Goal: Transaction & Acquisition: Book appointment/travel/reservation

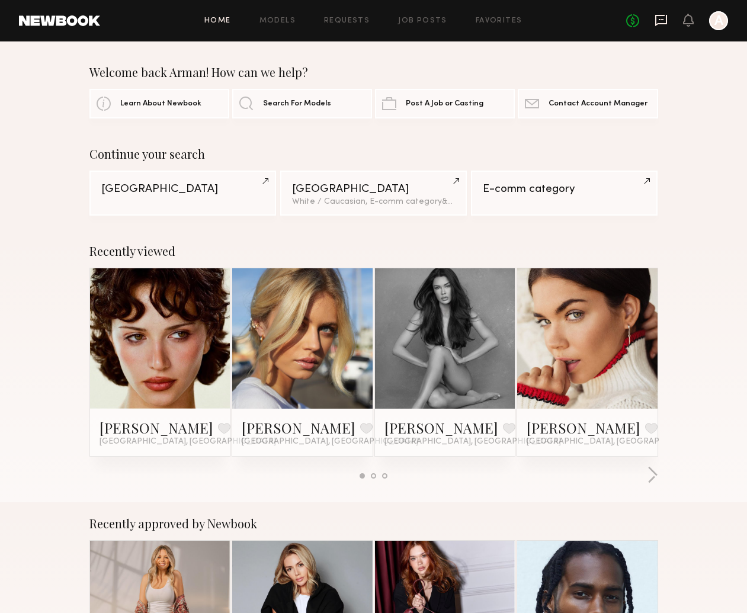
click at [661, 17] on icon at bounding box center [661, 20] width 13 height 13
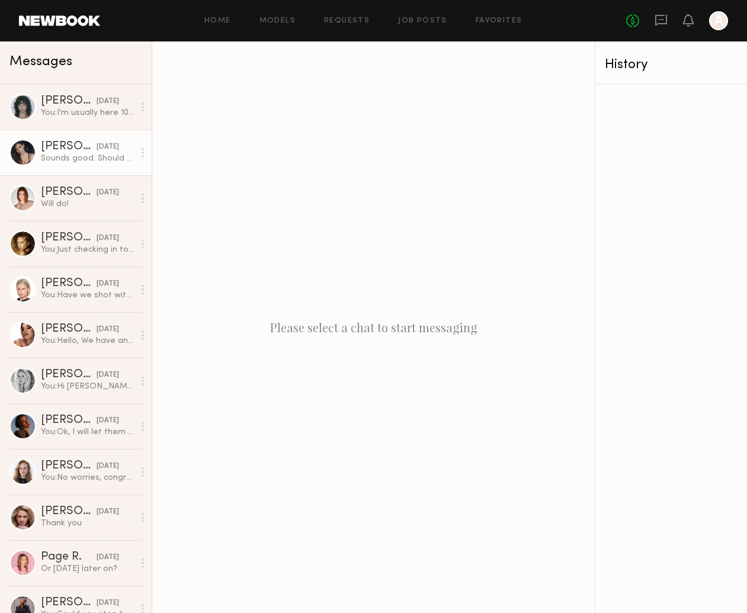
click at [60, 159] on div "Sounds good. Should be there around 12:30" at bounding box center [87, 158] width 93 height 11
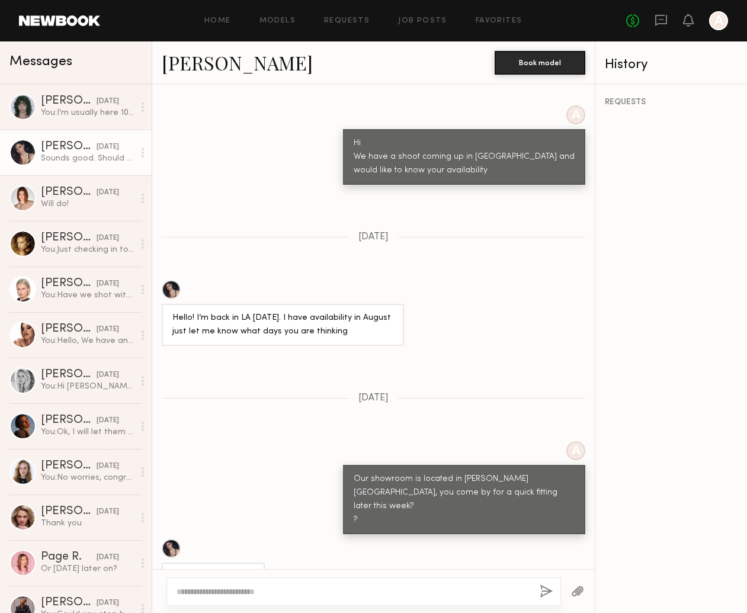
scroll to position [555, 0]
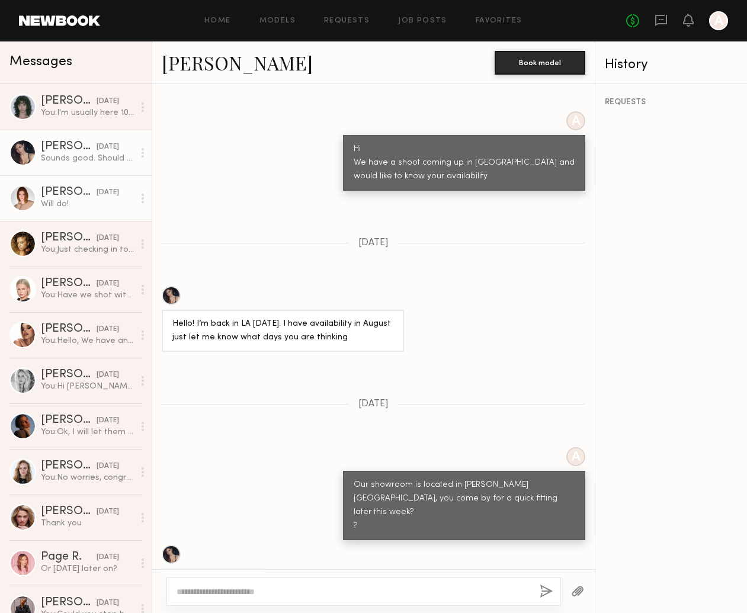
click at [59, 190] on div "[PERSON_NAME]" at bounding box center [69, 193] width 56 height 12
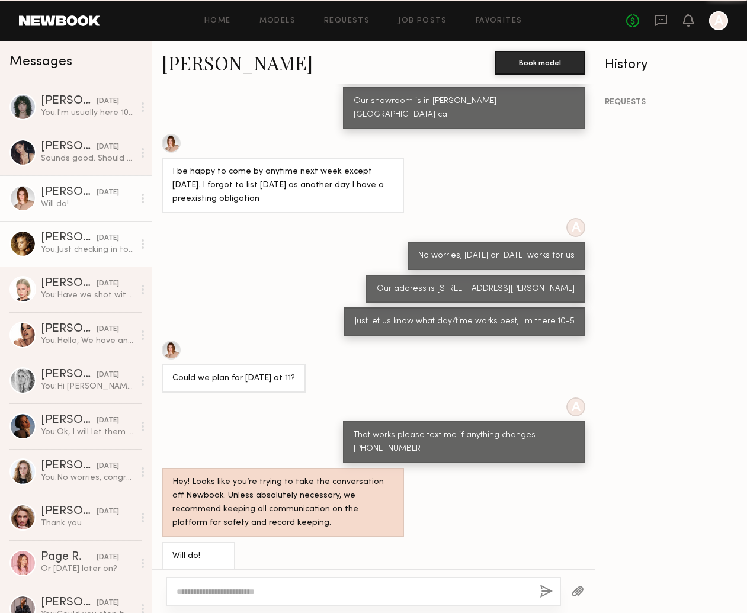
scroll to position [232, 0]
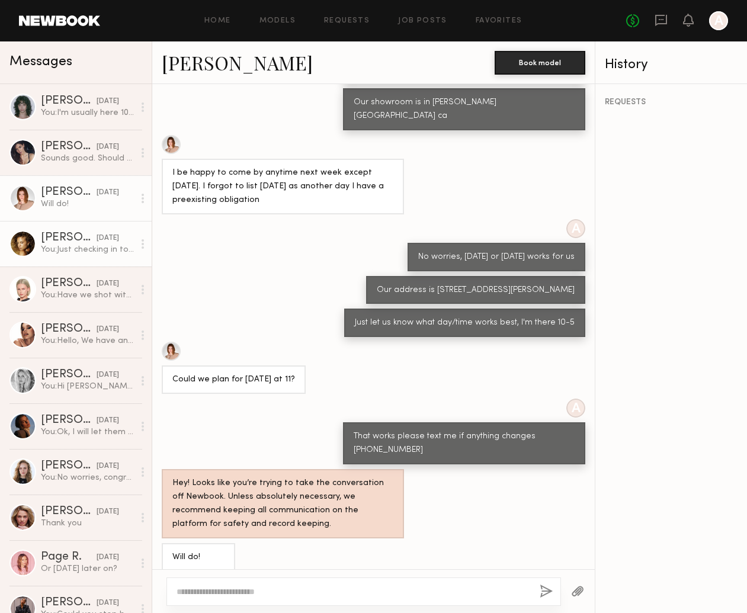
click at [78, 251] on div "You: Just checking in to see if you can stop by the showroom" at bounding box center [87, 249] width 93 height 11
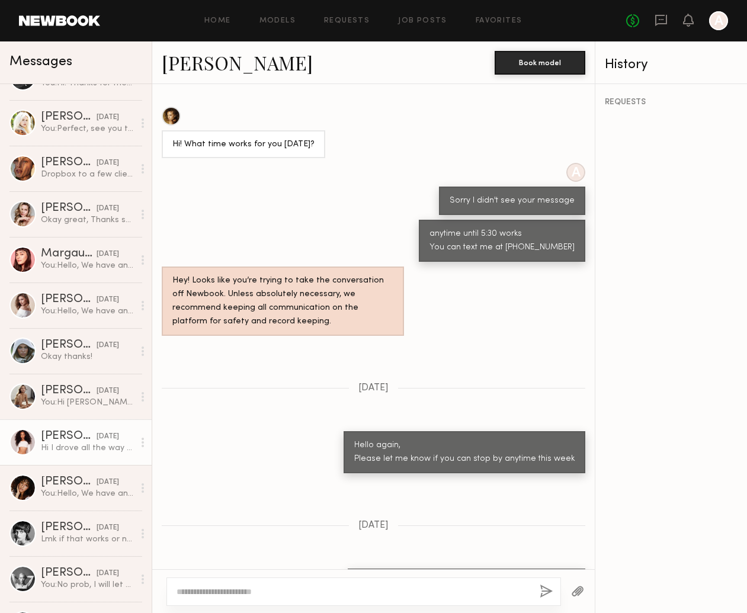
scroll to position [735, 0]
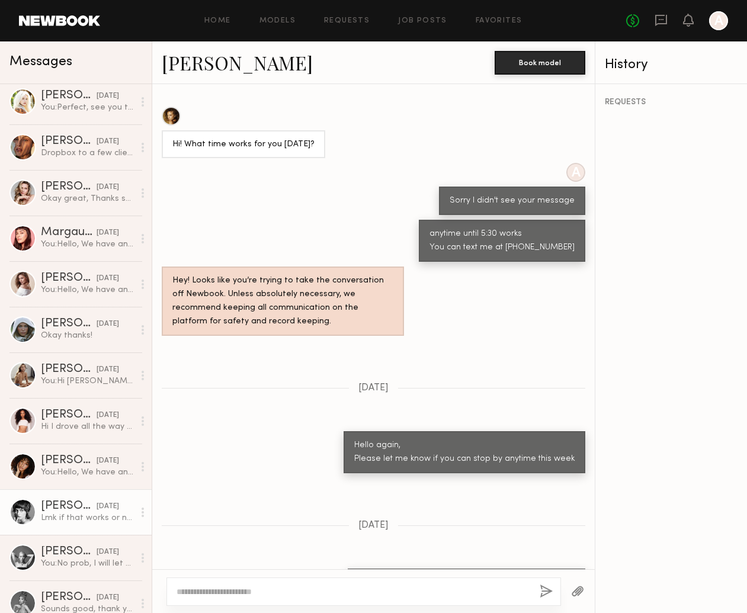
click at [97, 512] on div "03/08/2023" at bounding box center [108, 506] width 23 height 11
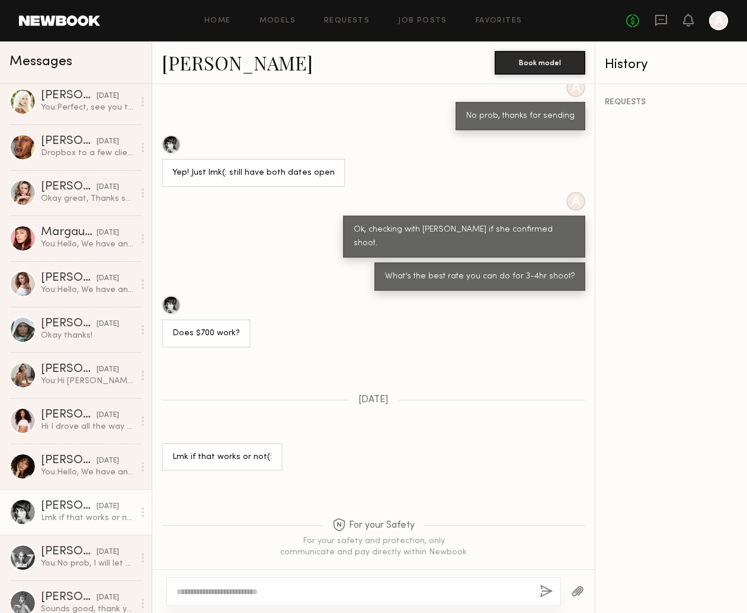
drag, startPoint x: 301, startPoint y: 600, endPoint x: 300, endPoint y: 594, distance: 6.6
click at [301, 600] on div at bounding box center [364, 592] width 395 height 28
click at [300, 594] on textarea at bounding box center [354, 592] width 354 height 12
type textarea "**********"
click at [543, 587] on button "button" at bounding box center [546, 592] width 13 height 15
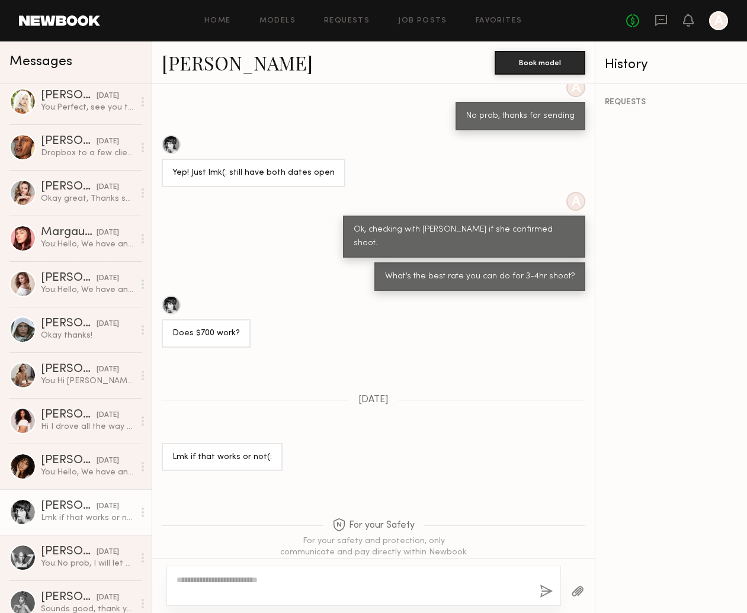
scroll to position [951, 0]
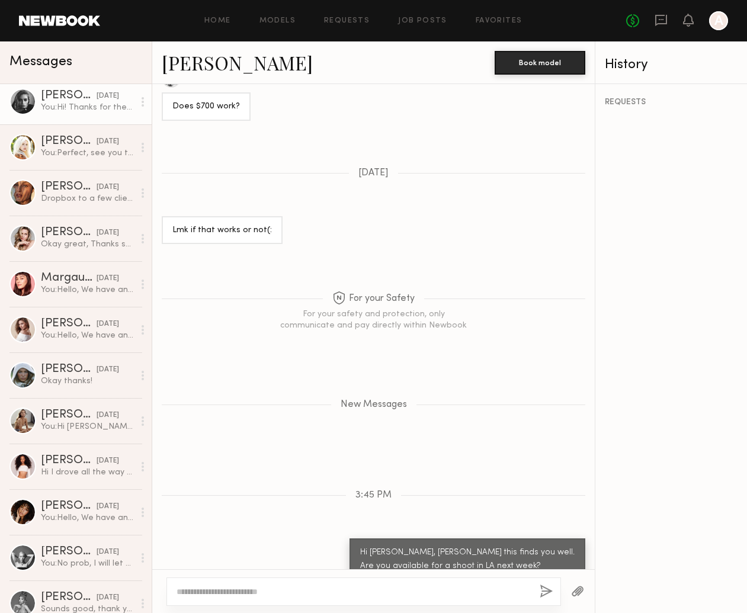
click at [23, 98] on div at bounding box center [22, 101] width 27 height 27
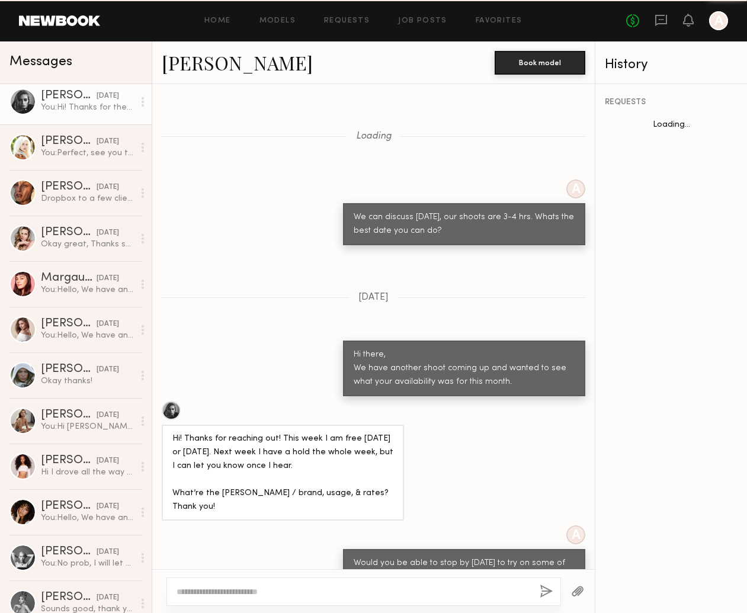
scroll to position [964, 0]
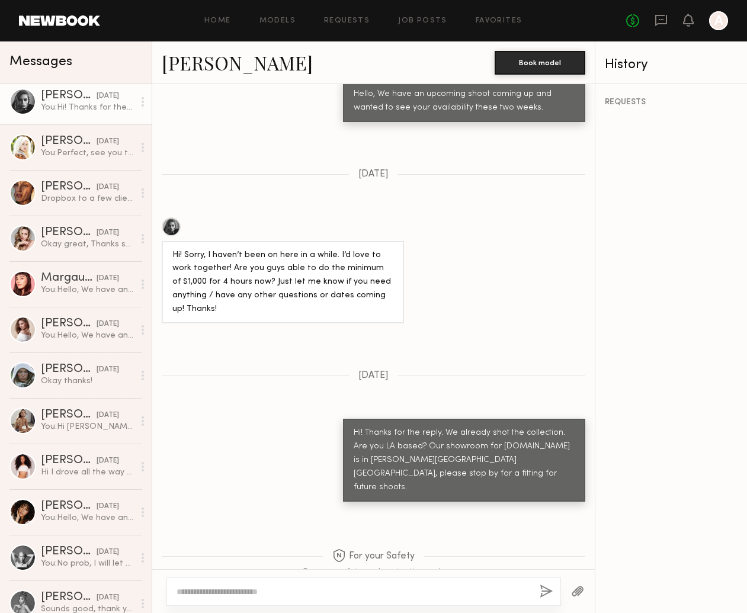
click at [210, 64] on link "[PERSON_NAME]" at bounding box center [237, 62] width 151 height 25
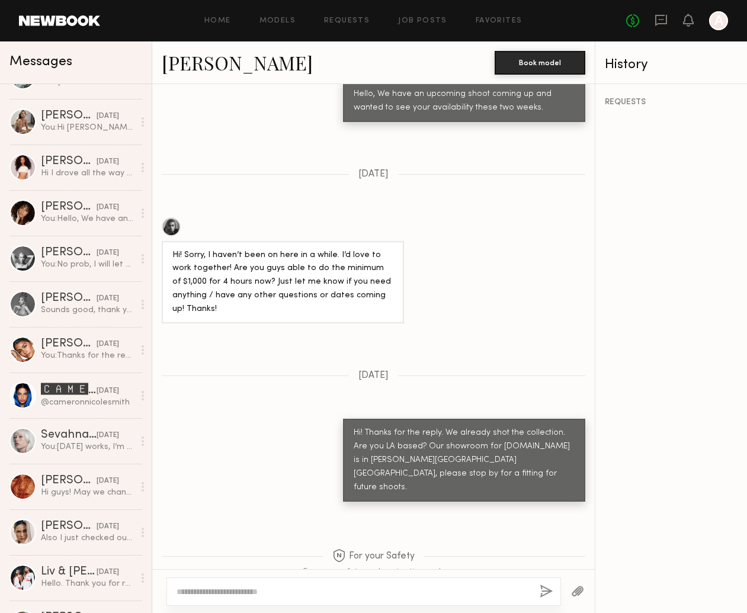
scroll to position [1059, 0]
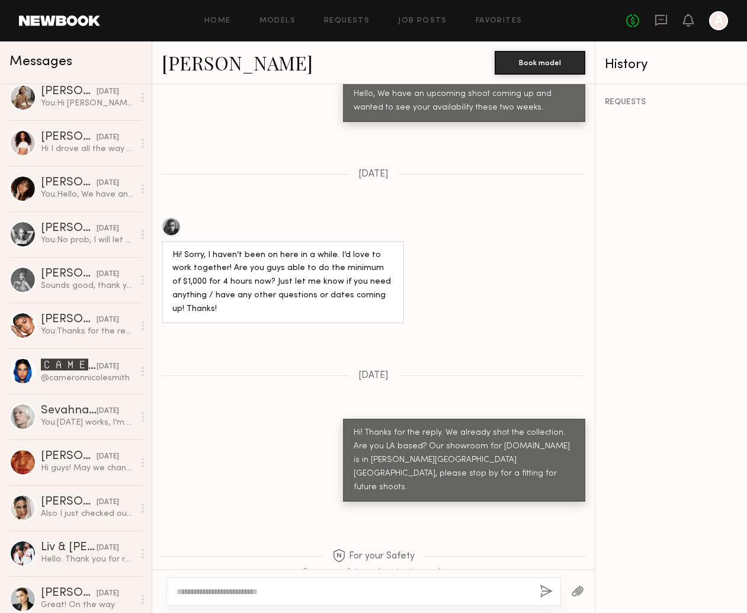
click at [76, 14] on header "Home Models Requests Job Posts Favorites Sign Out No fees up to $5,000 A" at bounding box center [373, 20] width 747 height 41
click at [75, 21] on link at bounding box center [59, 20] width 81 height 11
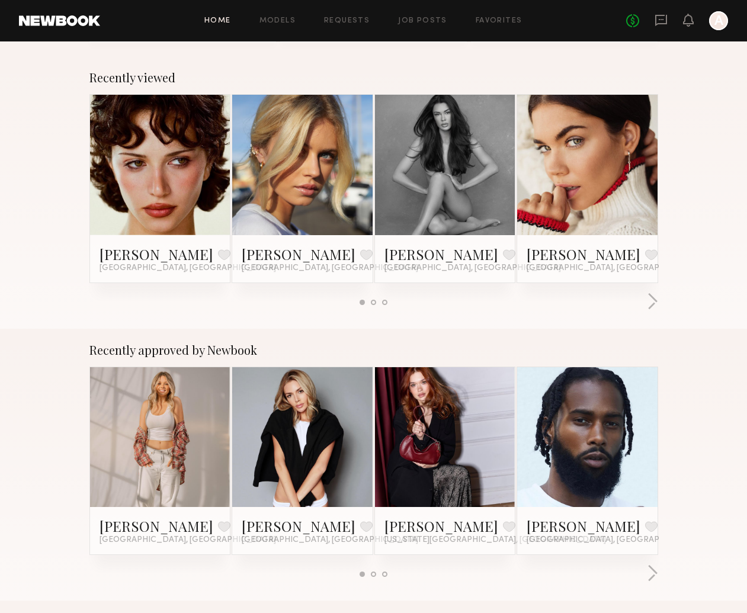
scroll to position [175, 0]
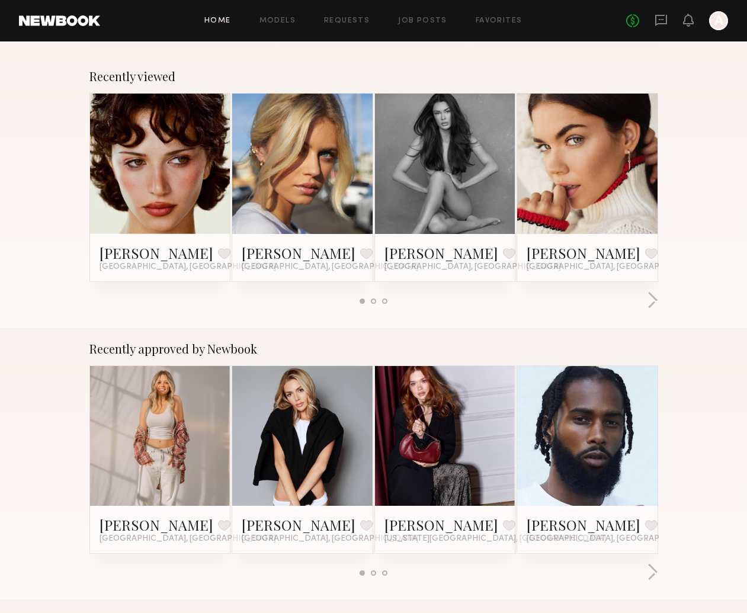
click at [665, 579] on div "Recently approved by Newbook Veronika V. Favorite Los Angeles, CA Jessica E. Fa…" at bounding box center [373, 464] width 747 height 273
click at [656, 575] on button "button" at bounding box center [652, 574] width 11 height 20
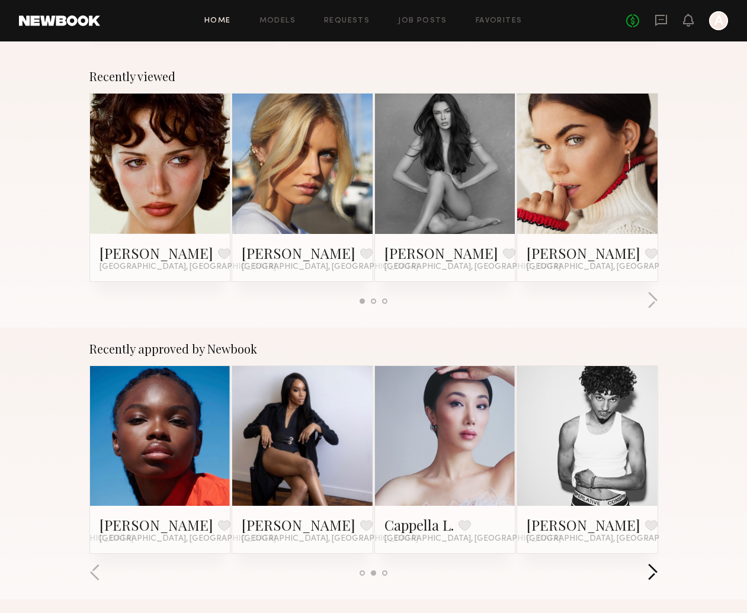
click at [656, 575] on button "button" at bounding box center [652, 574] width 11 height 20
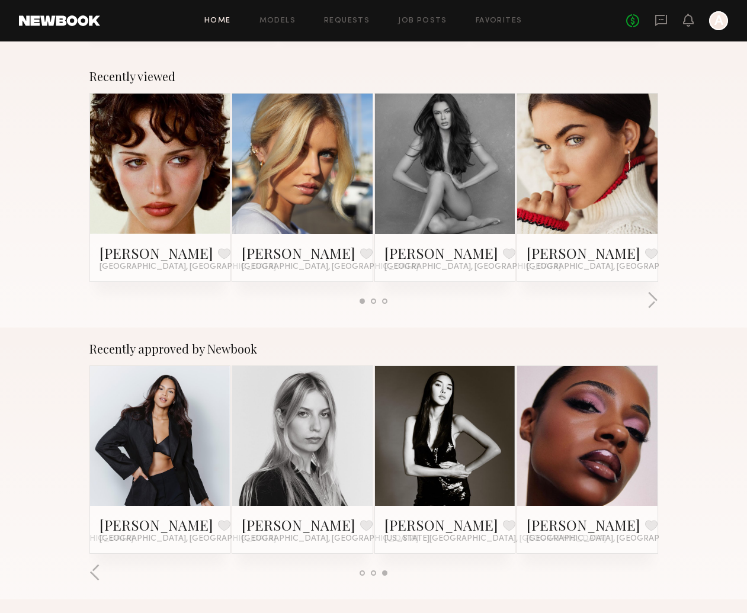
click at [656, 575] on div at bounding box center [373, 574] width 569 height 20
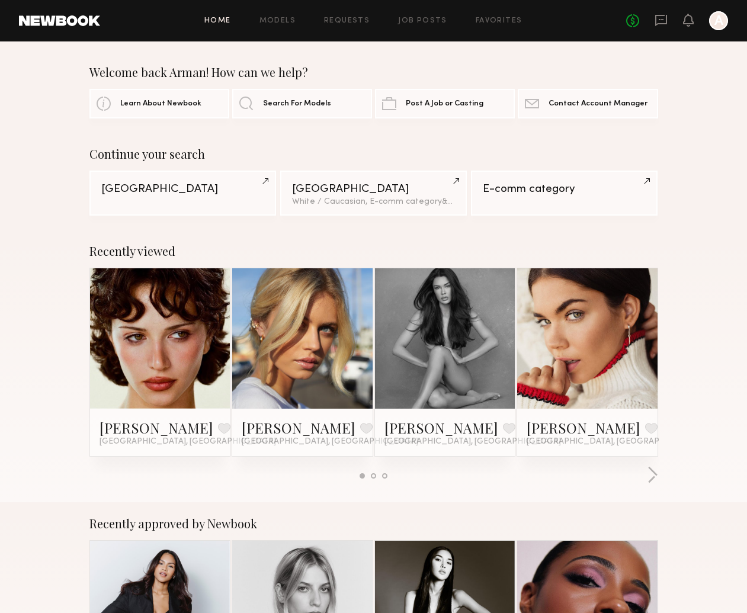
scroll to position [0, 0]
click at [288, 108] on link "Search For Models" at bounding box center [302, 103] width 140 height 30
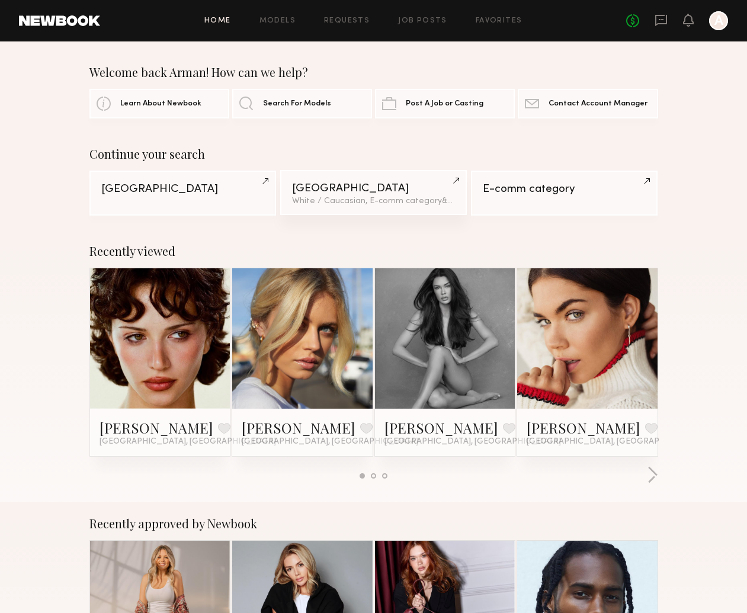
click at [398, 194] on div "Los Angeles" at bounding box center [374, 188] width 164 height 11
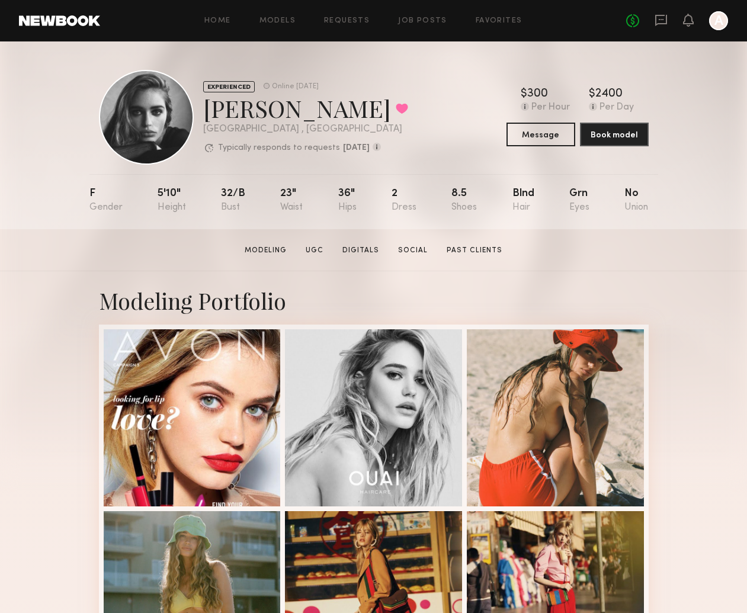
click at [670, 24] on div "No fees up to $5,000 A" at bounding box center [677, 20] width 102 height 19
click at [663, 24] on icon at bounding box center [661, 20] width 12 height 11
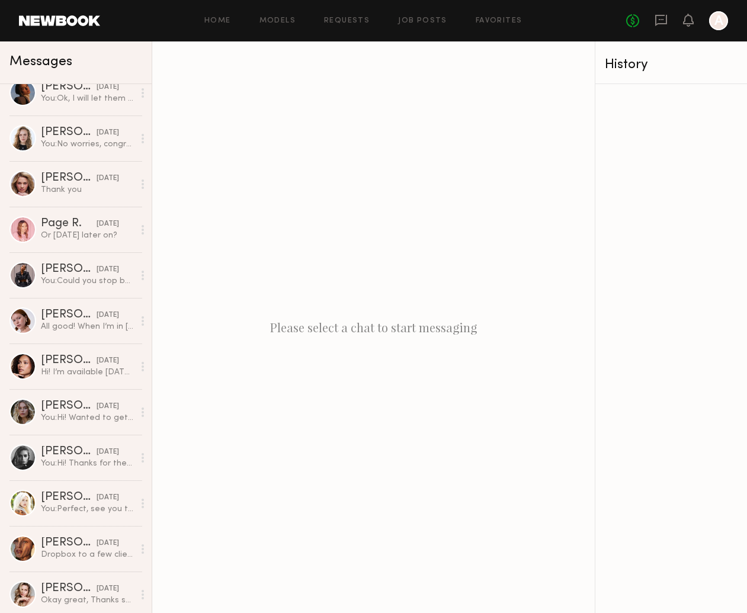
scroll to position [382, 0]
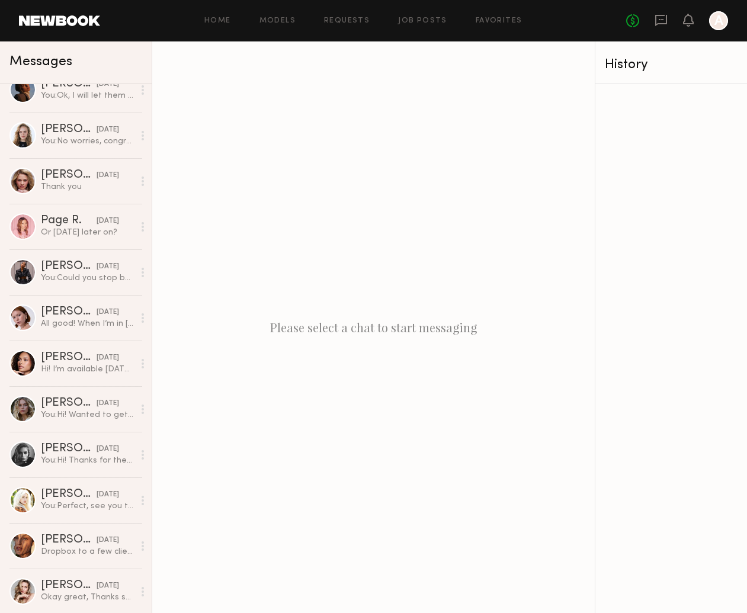
click at [383, 4] on header "Home Models Requests Job Posts Favorites Sign Out No fees up to $5,000 A" at bounding box center [373, 20] width 747 height 41
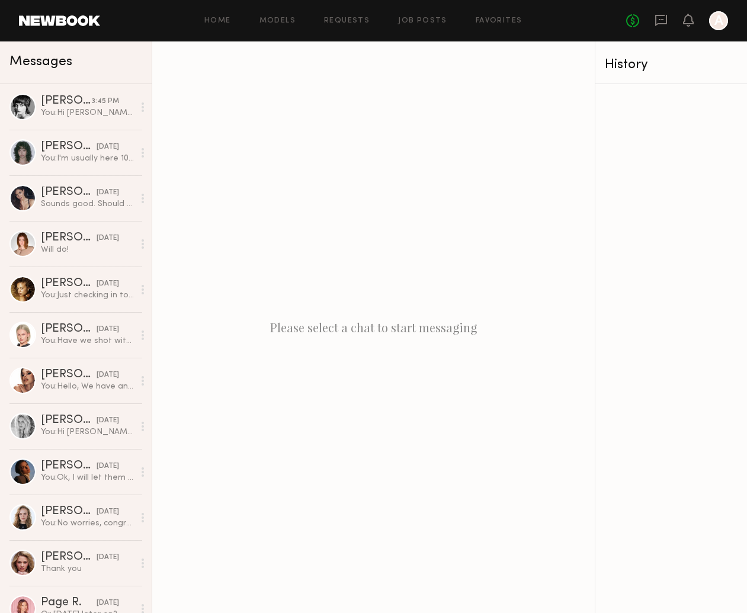
scroll to position [0, 0]
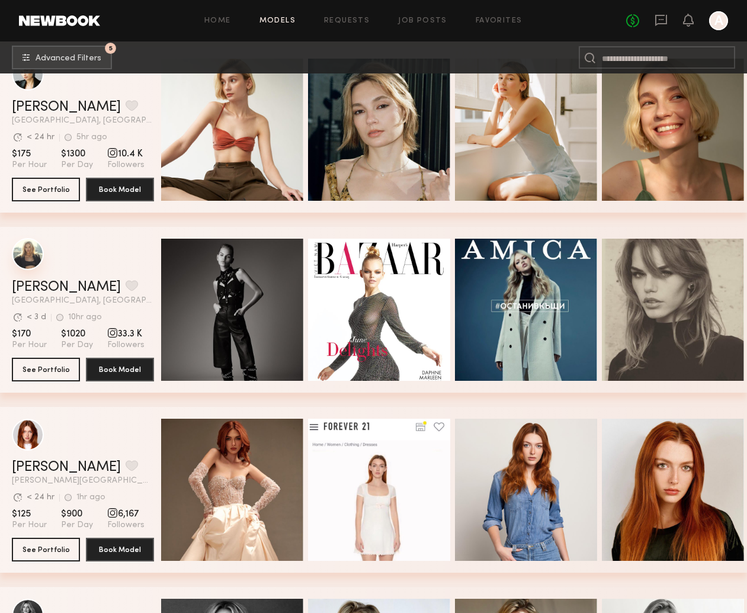
click at [19, 259] on div "grid" at bounding box center [28, 254] width 32 height 32
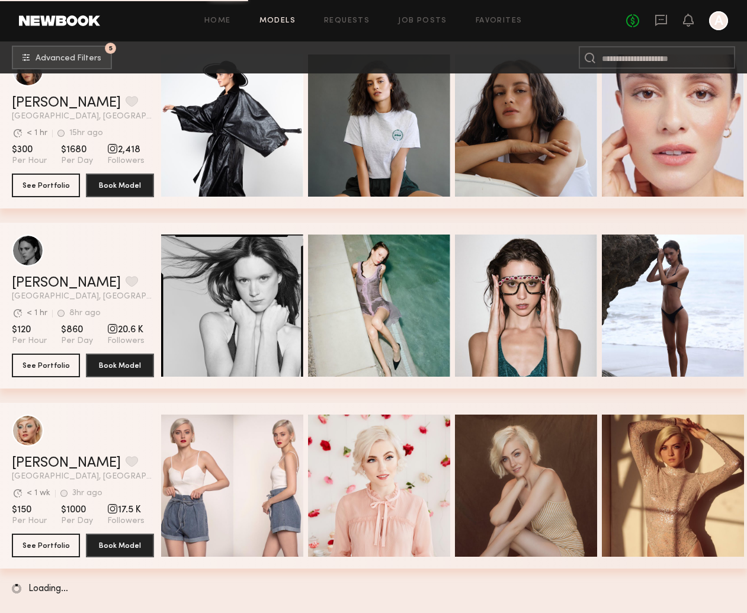
scroll to position [6179, 0]
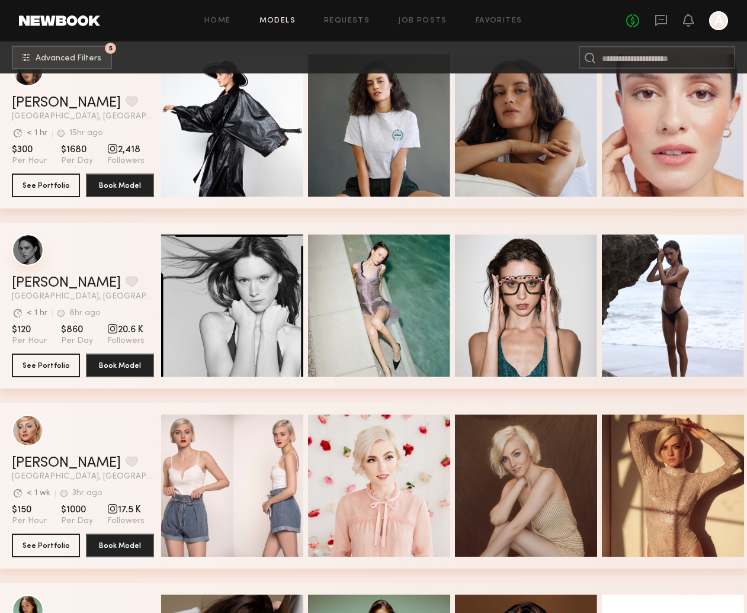
click at [27, 253] on div "grid" at bounding box center [28, 250] width 32 height 32
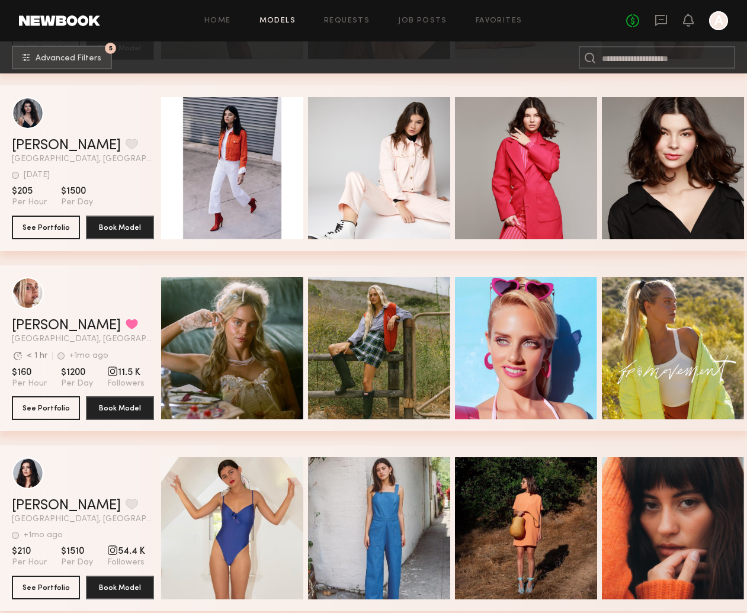
scroll to position [15687, 0]
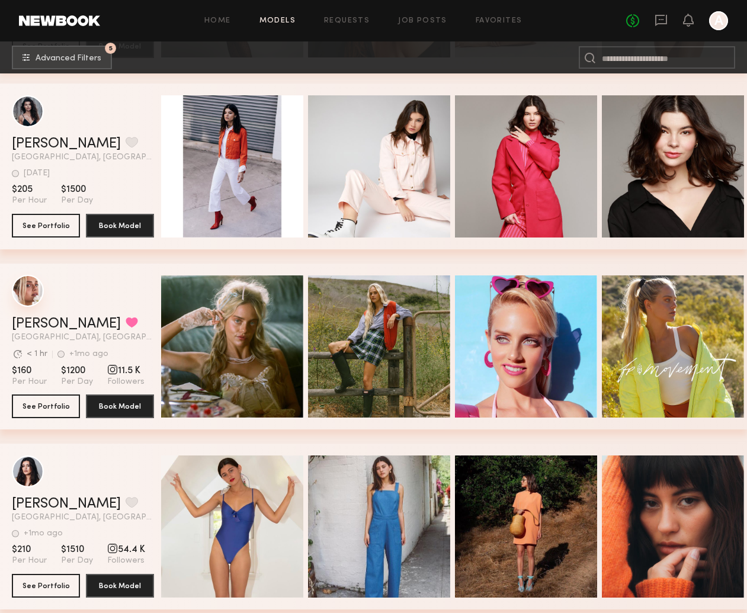
click at [39, 292] on div "grid" at bounding box center [28, 291] width 32 height 32
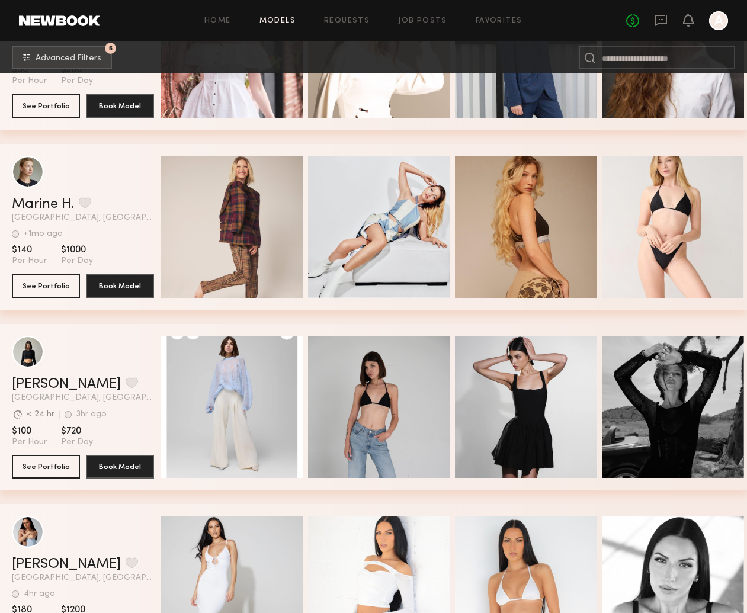
scroll to position [24283, 0]
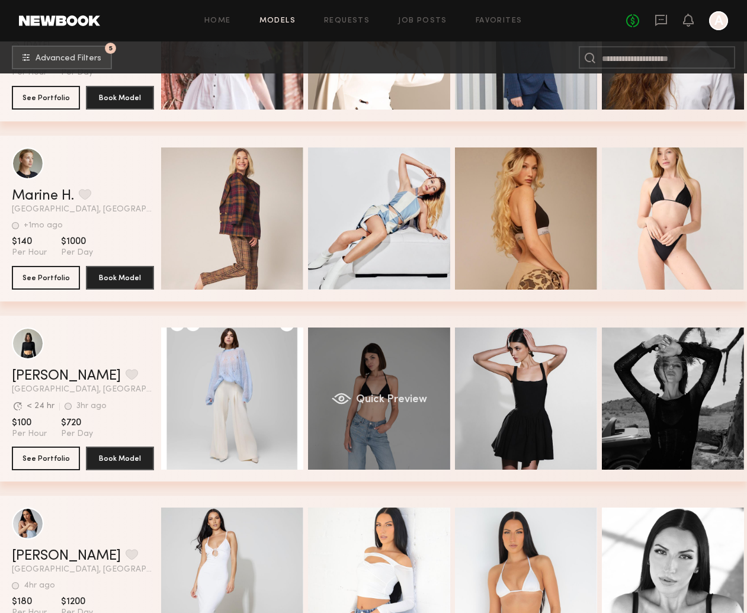
click at [352, 412] on div "Quick Preview" at bounding box center [379, 399] width 142 height 142
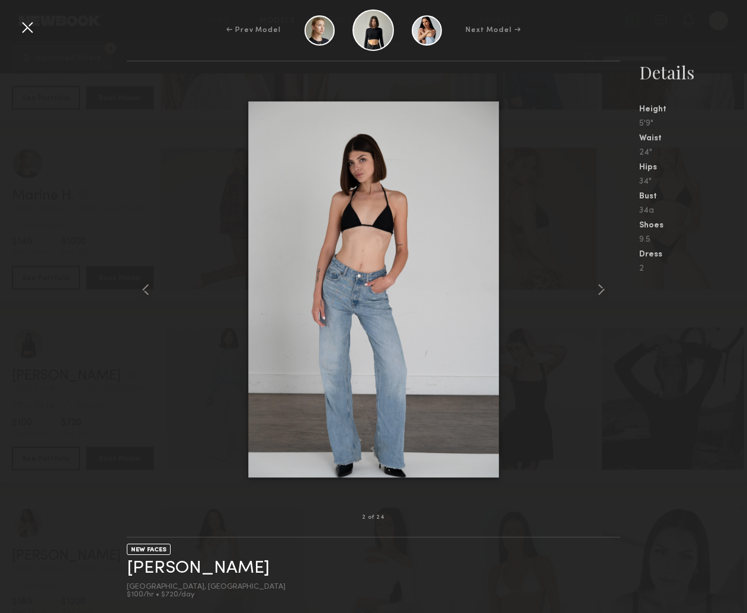
click at [595, 306] on div at bounding box center [373, 290] width 493 height 418
click at [596, 295] on common-icon at bounding box center [601, 289] width 19 height 19
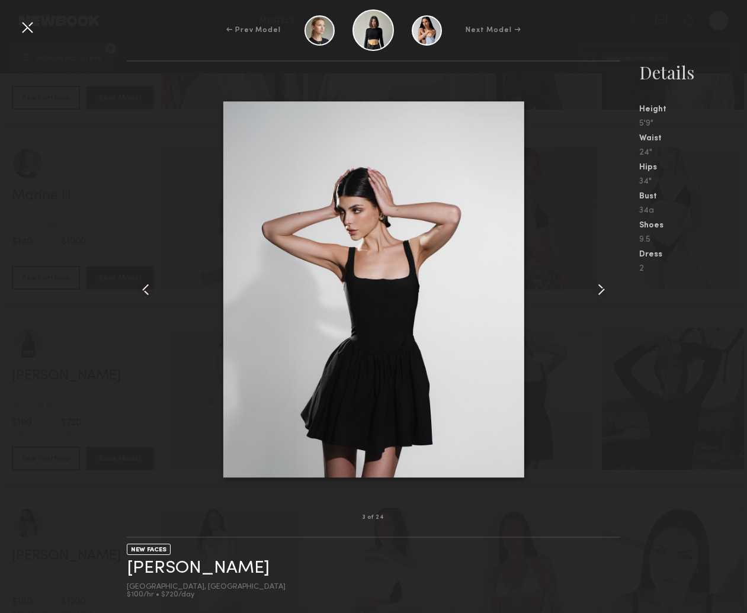
click at [596, 296] on common-icon at bounding box center [601, 289] width 19 height 19
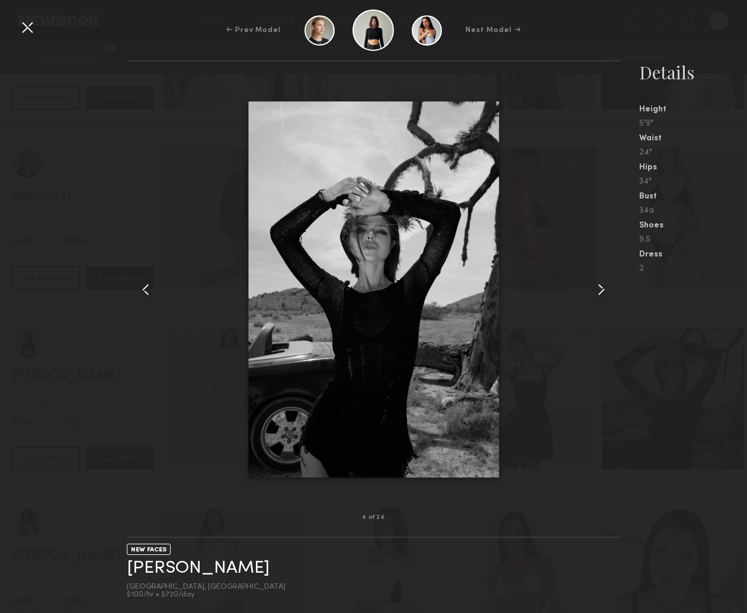
click at [596, 296] on common-icon at bounding box center [601, 289] width 19 height 19
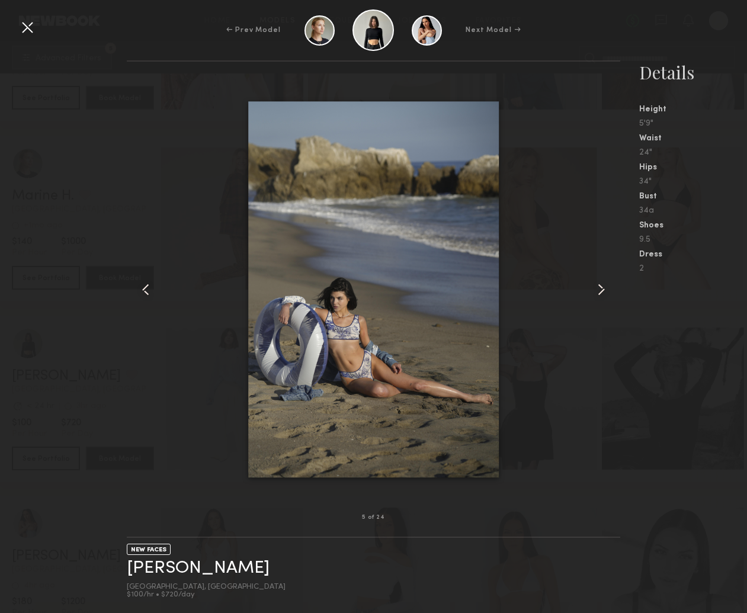
click at [596, 296] on common-icon at bounding box center [601, 289] width 19 height 19
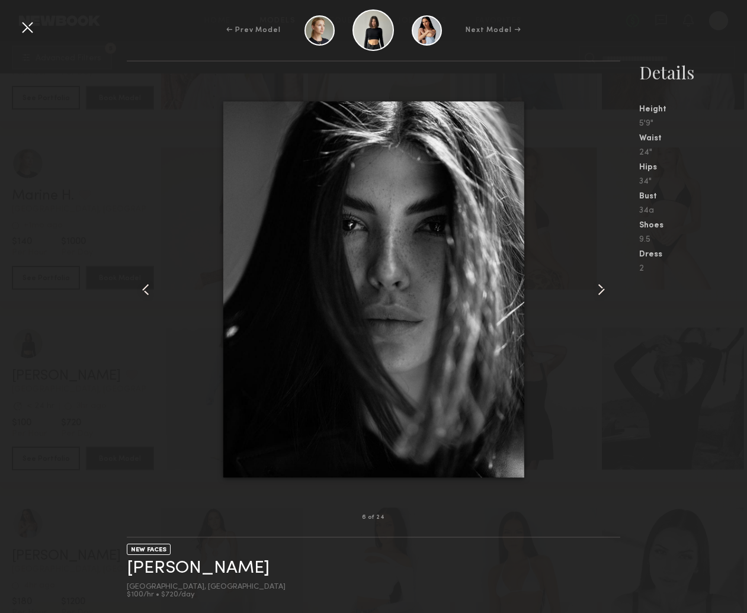
click at [596, 296] on common-icon at bounding box center [601, 289] width 19 height 19
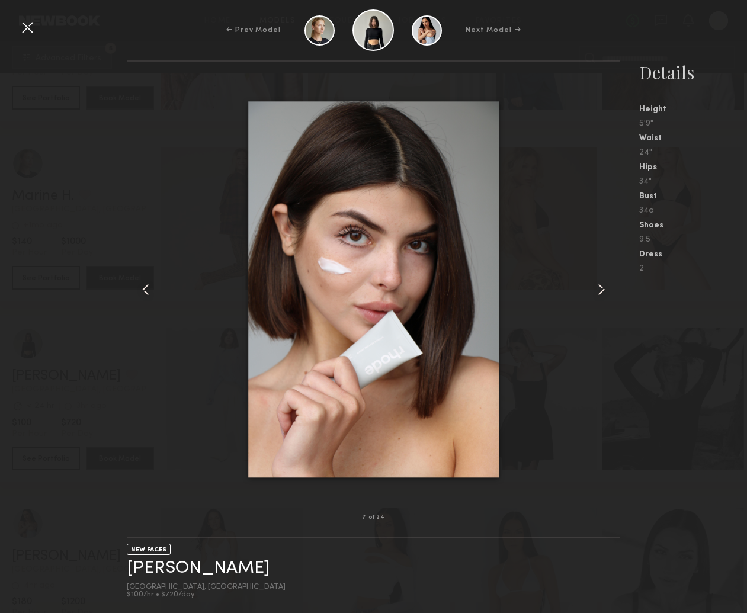
click at [26, 27] on div at bounding box center [27, 27] width 19 height 19
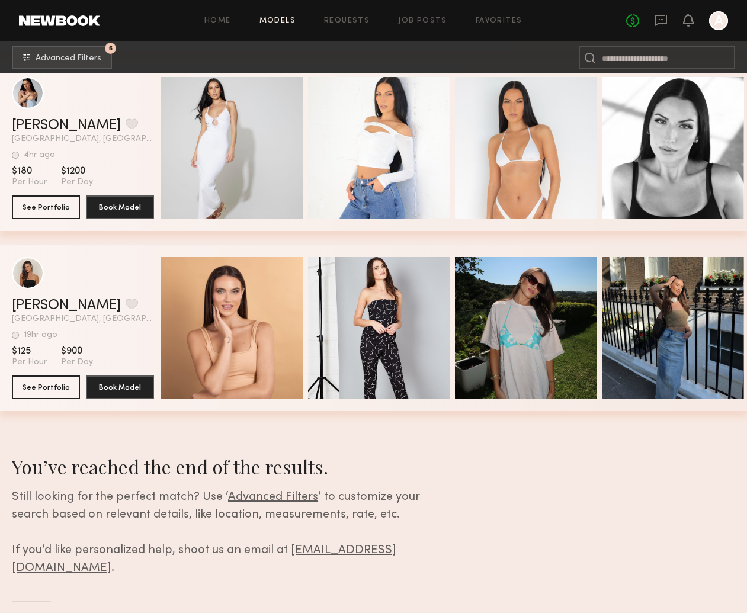
scroll to position [24713, 0]
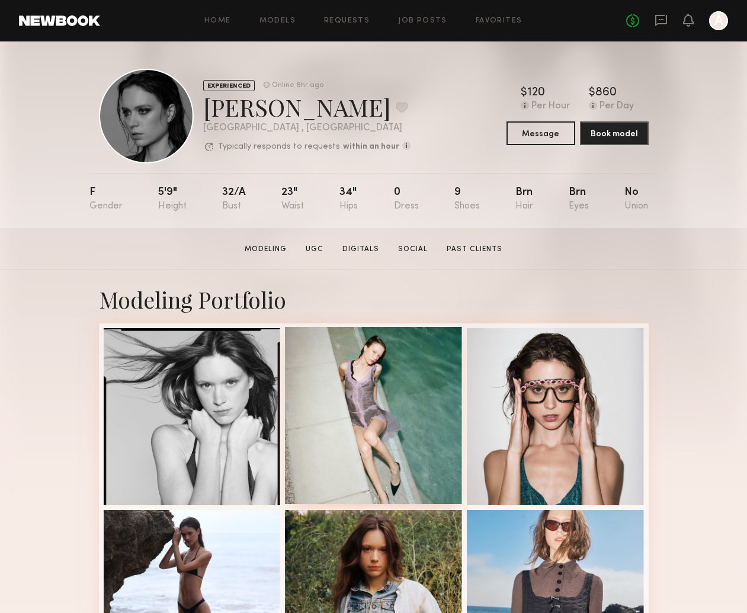
scroll to position [2, 0]
click at [378, 399] on div at bounding box center [373, 415] width 177 height 177
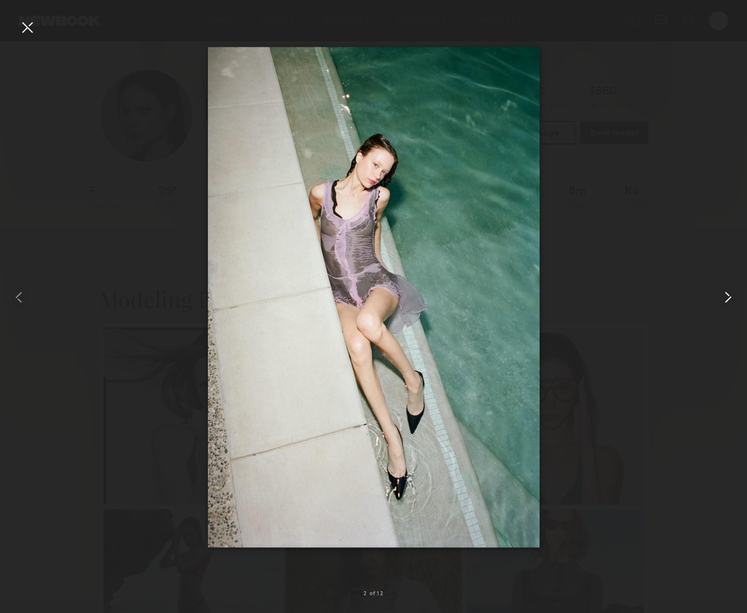
click at [739, 296] on div at bounding box center [733, 297] width 30 height 556
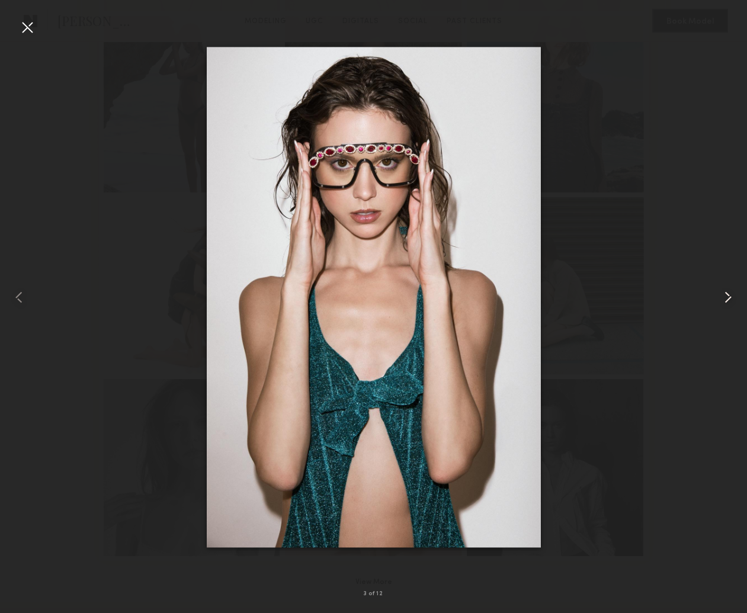
scroll to position [496, 0]
click at [733, 296] on common-icon at bounding box center [728, 297] width 19 height 19
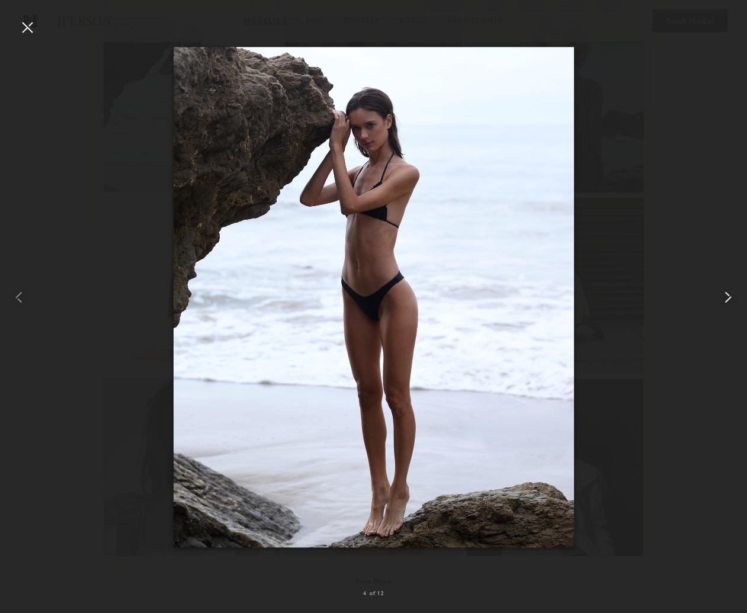
scroll to position [497, 1]
click at [724, 302] on common-icon at bounding box center [728, 297] width 19 height 19
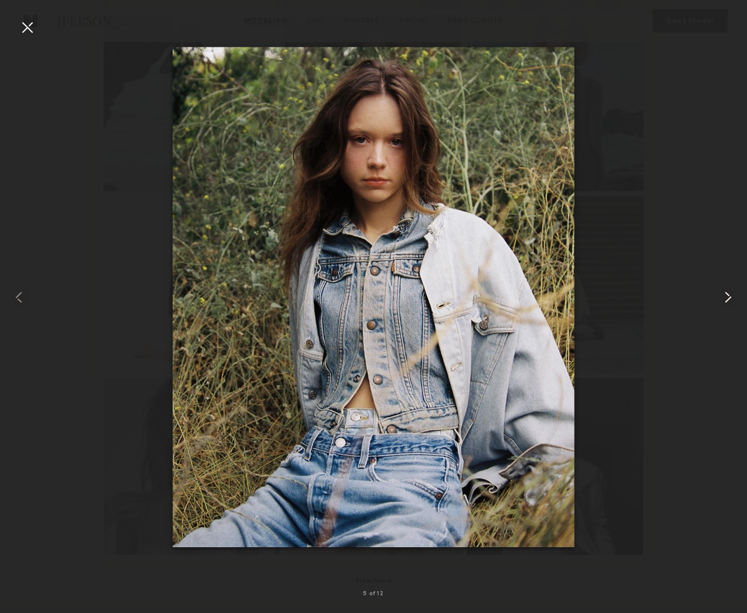
scroll to position [497, 0]
click at [724, 302] on common-icon at bounding box center [728, 297] width 19 height 19
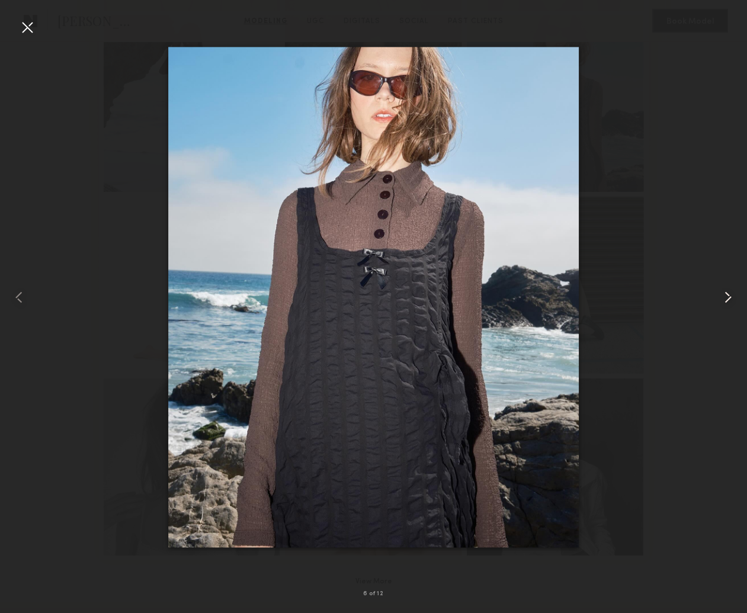
click at [724, 302] on common-icon at bounding box center [728, 297] width 19 height 19
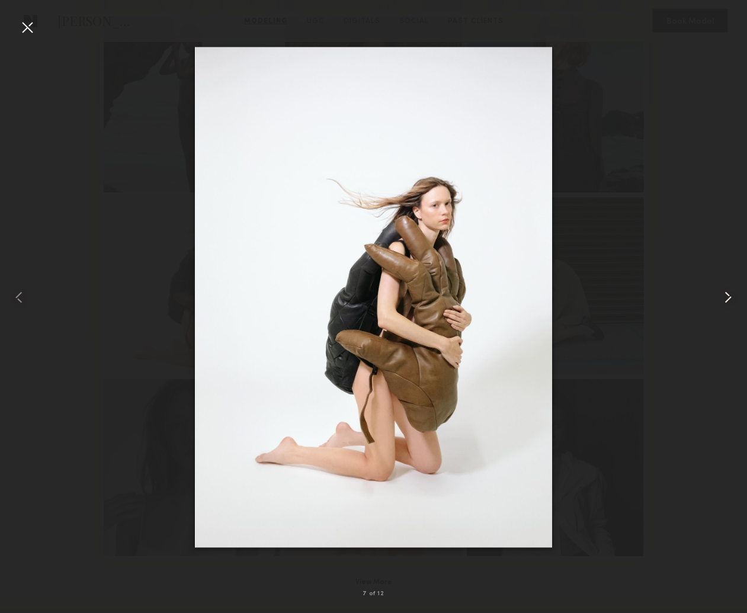
scroll to position [500, 1]
click at [724, 302] on common-icon at bounding box center [728, 297] width 19 height 19
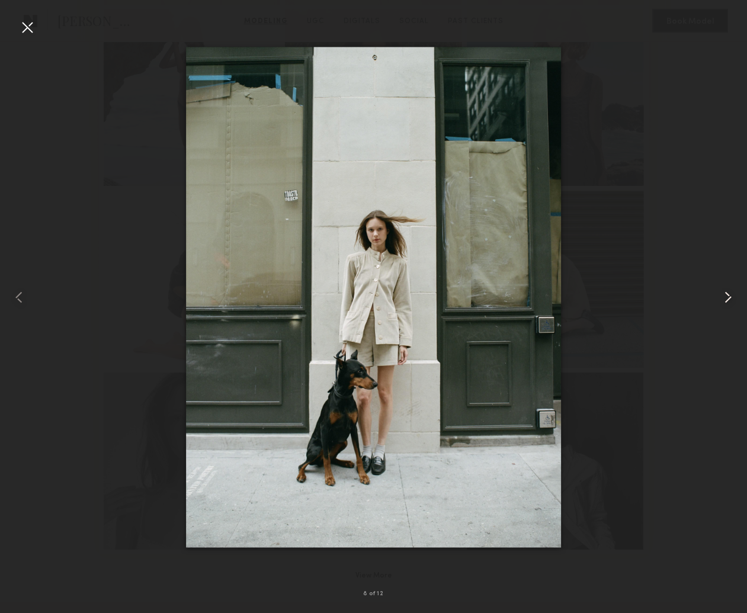
click at [724, 302] on common-icon at bounding box center [728, 297] width 19 height 19
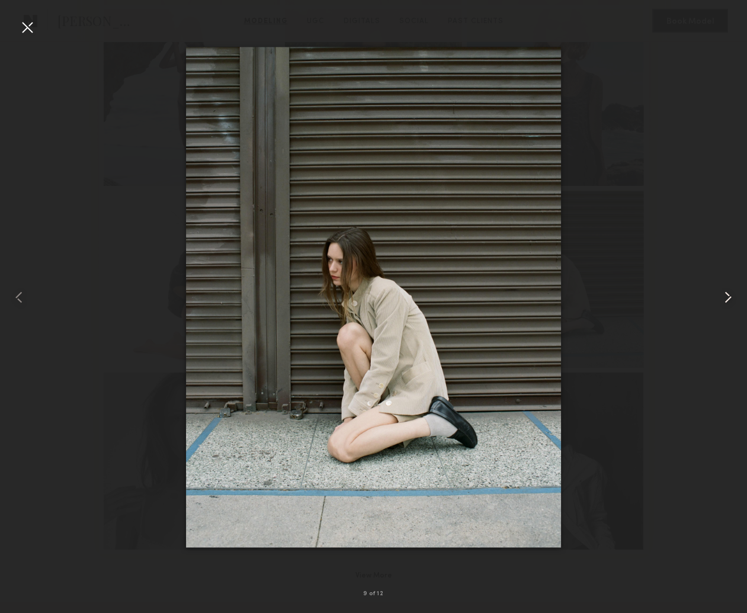
scroll to position [505, 0]
click at [724, 302] on common-icon at bounding box center [728, 297] width 19 height 19
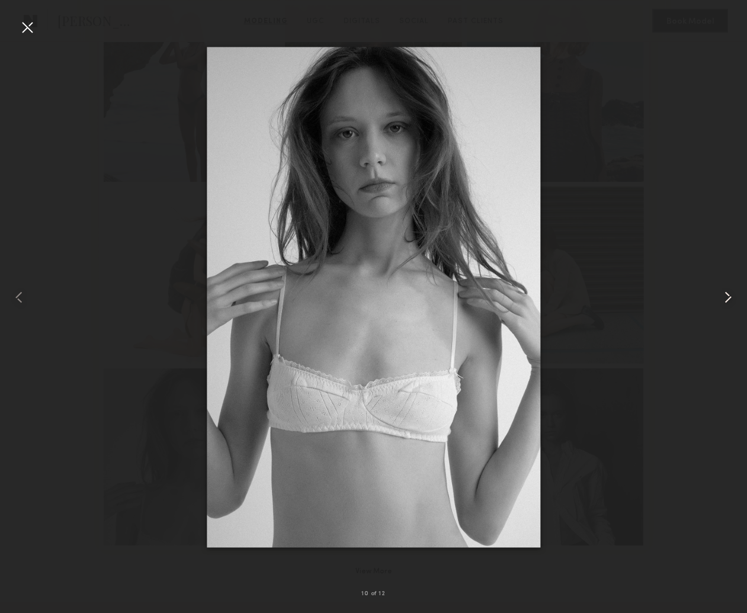
click at [724, 302] on common-icon at bounding box center [728, 297] width 19 height 19
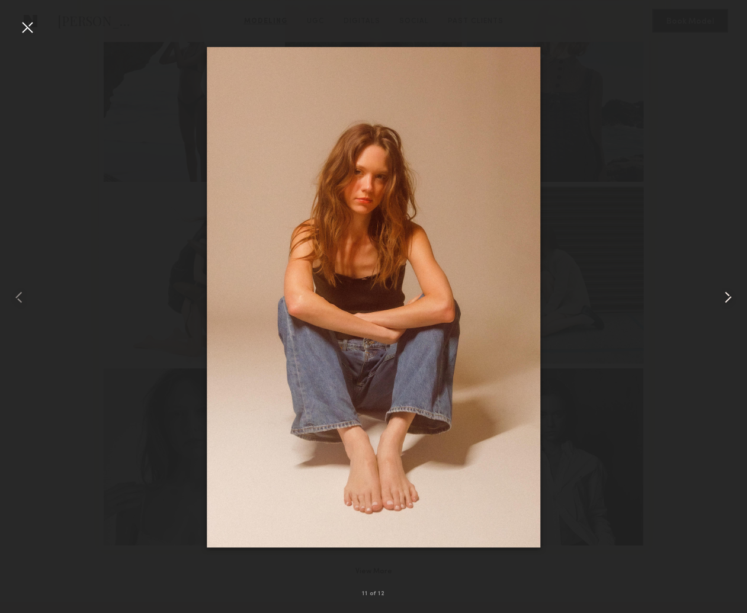
scroll to position [509, 0]
click at [724, 302] on common-icon at bounding box center [728, 297] width 19 height 19
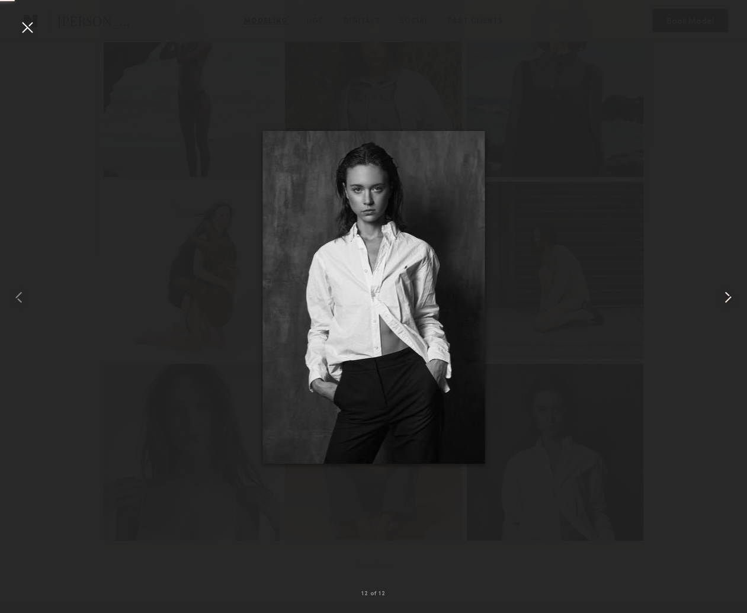
scroll to position [510, 1]
click at [724, 302] on common-icon at bounding box center [728, 297] width 19 height 19
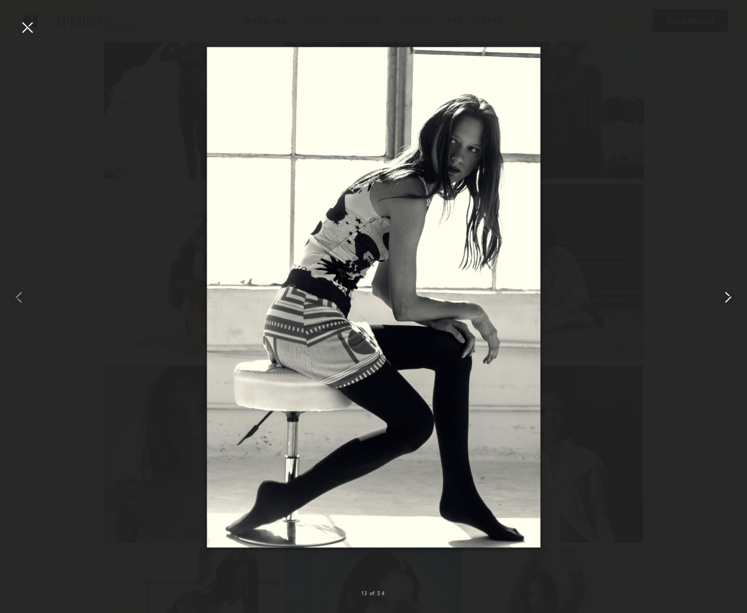
scroll to position [508, 0]
click at [724, 302] on common-icon at bounding box center [728, 297] width 19 height 19
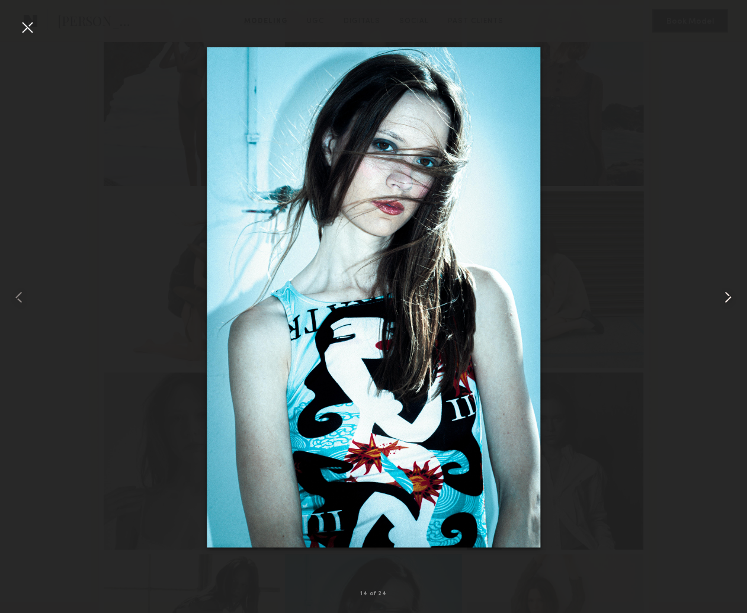
click at [727, 298] on common-icon at bounding box center [728, 297] width 19 height 19
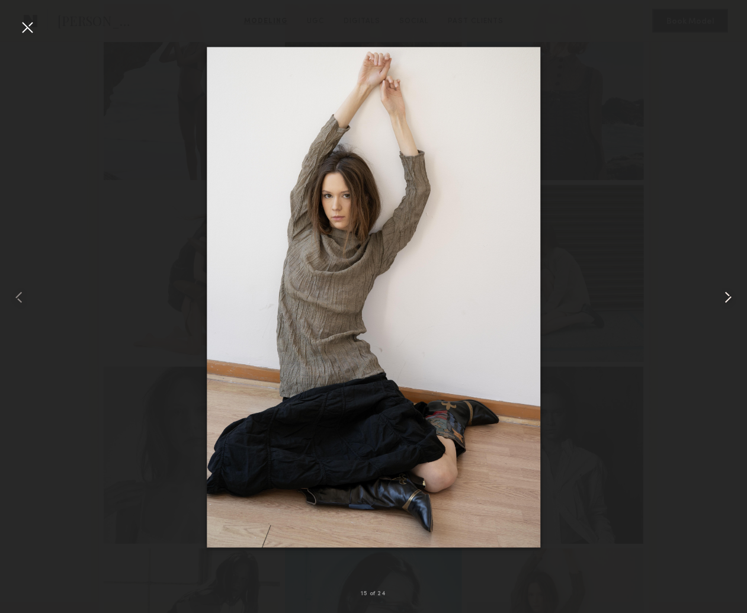
click at [727, 298] on common-icon at bounding box center [728, 297] width 19 height 19
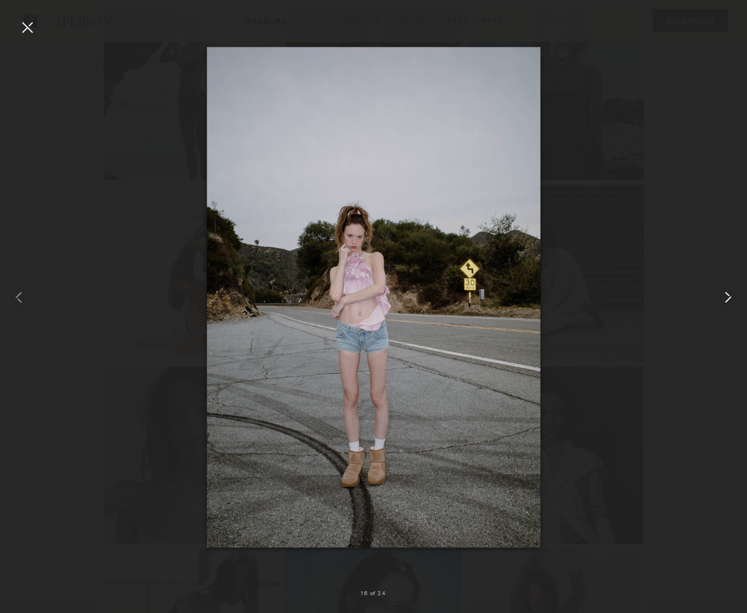
scroll to position [509, 0]
click at [727, 298] on common-icon at bounding box center [728, 297] width 19 height 19
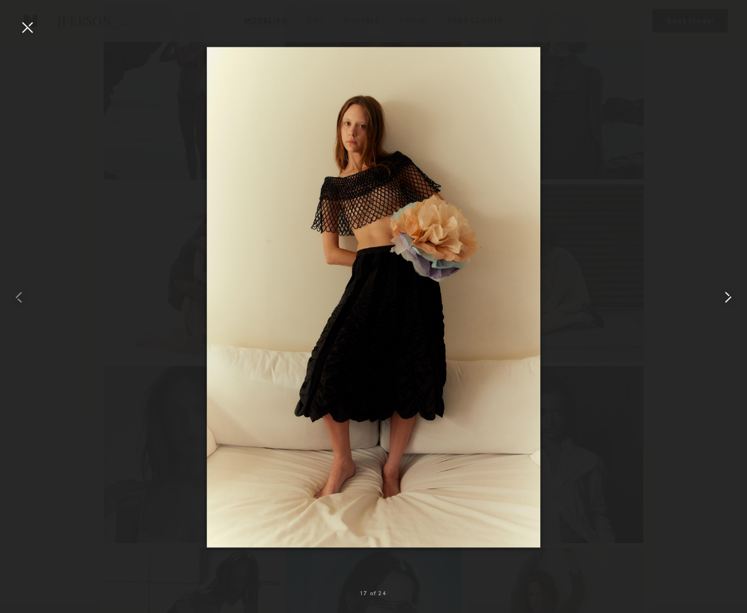
scroll to position [507, 0]
click at [727, 298] on common-icon at bounding box center [728, 297] width 19 height 19
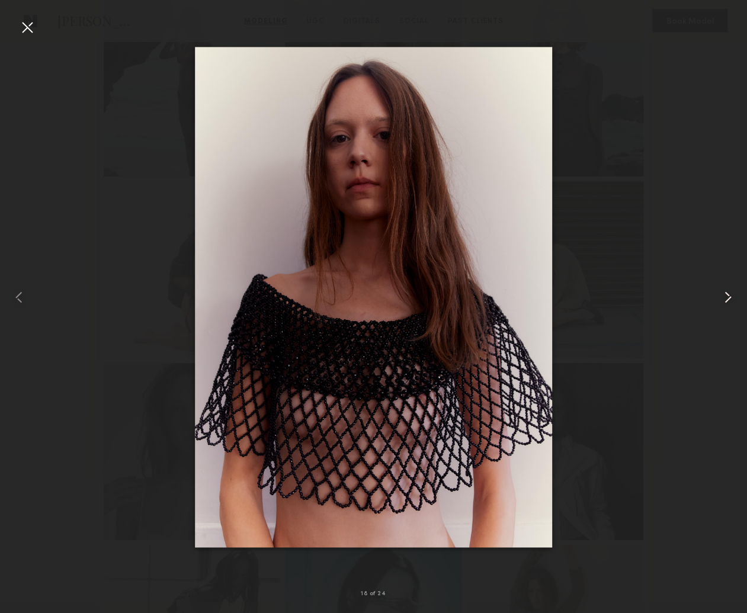
click at [727, 298] on common-icon at bounding box center [728, 297] width 19 height 19
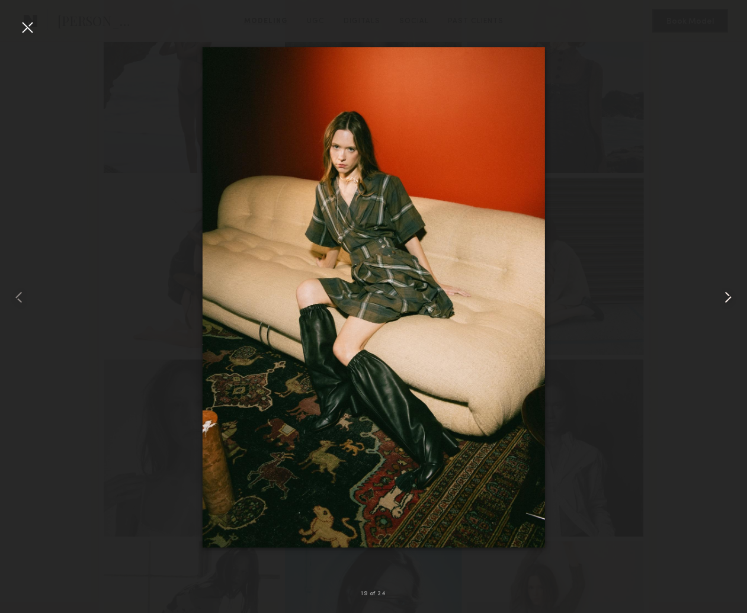
click at [727, 298] on common-icon at bounding box center [728, 297] width 19 height 19
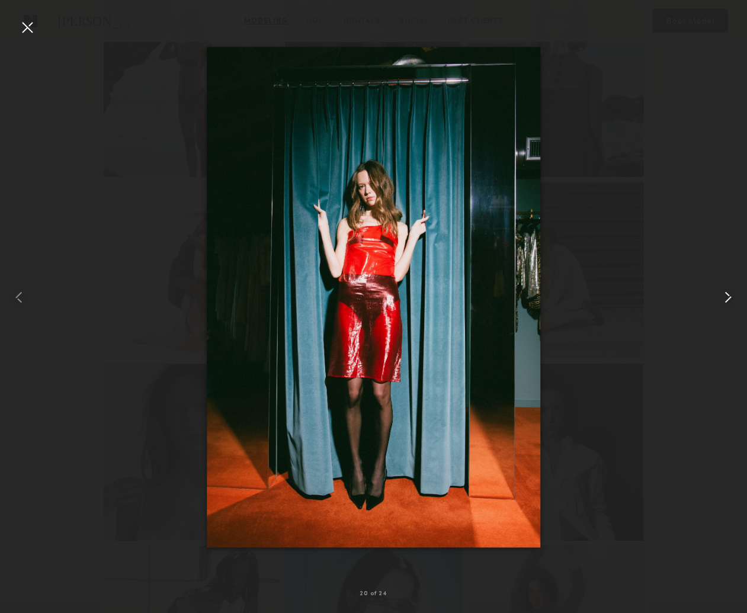
scroll to position [511, 0]
click at [25, 27] on div at bounding box center [27, 27] width 19 height 19
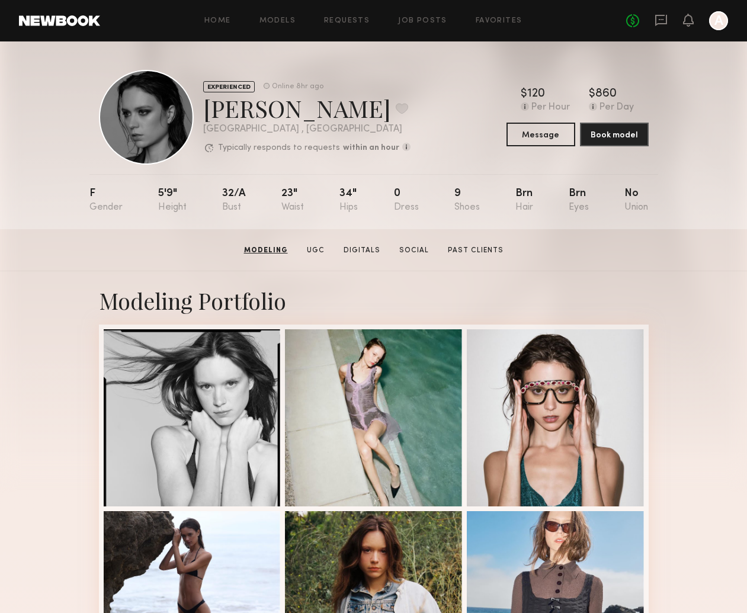
scroll to position [0, 0]
click at [542, 137] on button "Message" at bounding box center [541, 134] width 69 height 24
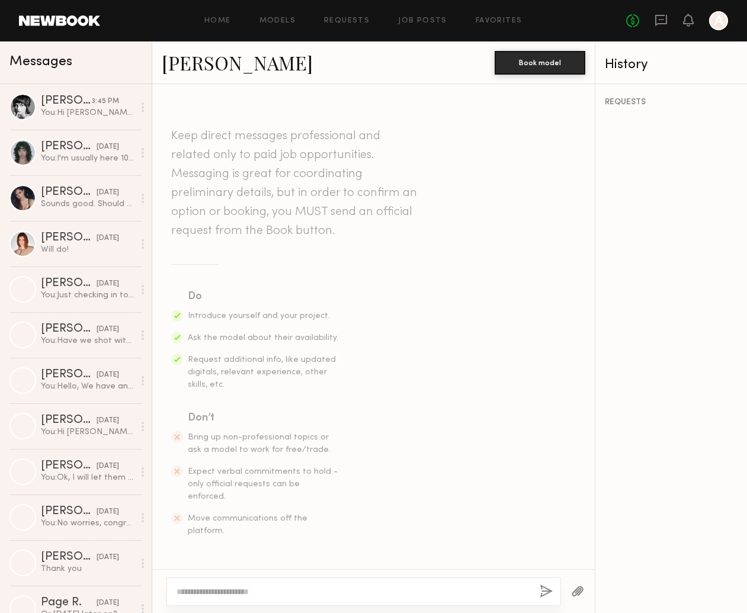
click at [298, 600] on div at bounding box center [364, 592] width 395 height 28
click at [297, 594] on textarea at bounding box center [354, 592] width 354 height 12
type textarea "*"
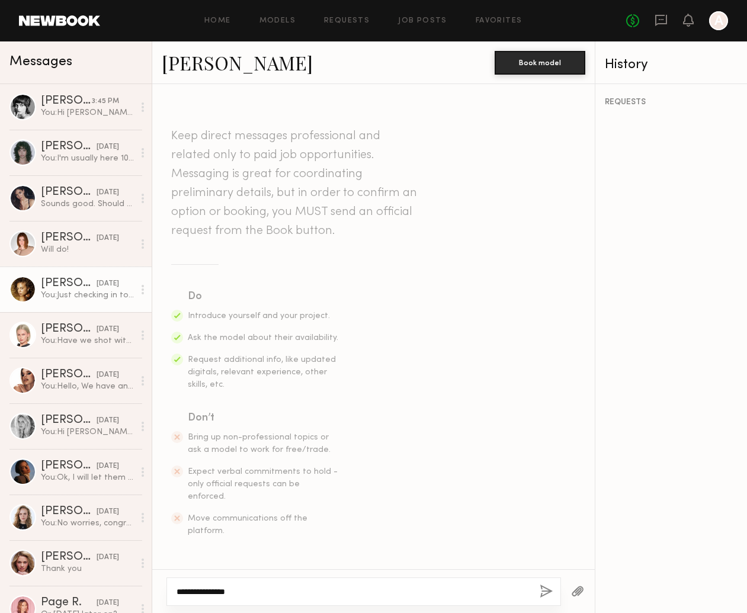
type textarea "**********"
drag, startPoint x: 41, startPoint y: 270, endPoint x: 57, endPoint y: 283, distance: 21.0
click at [47, 275] on link "Chloe B. 07/31/2025 You: Just checking in to see if you can stop by the showroom" at bounding box center [76, 290] width 152 height 46
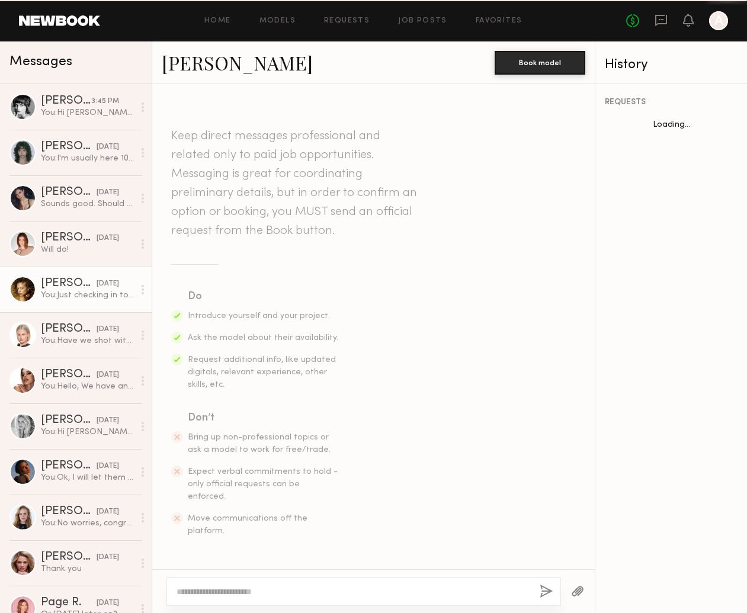
scroll to position [955, 0]
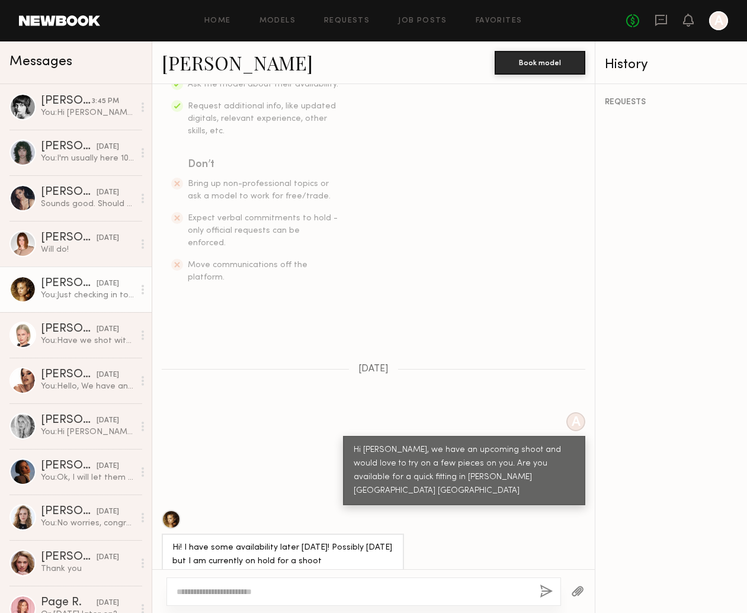
click at [466, 444] on div "Hi Chloe, we have an upcoming shoot and would love to try on a few pieces on yo…" at bounding box center [464, 471] width 221 height 55
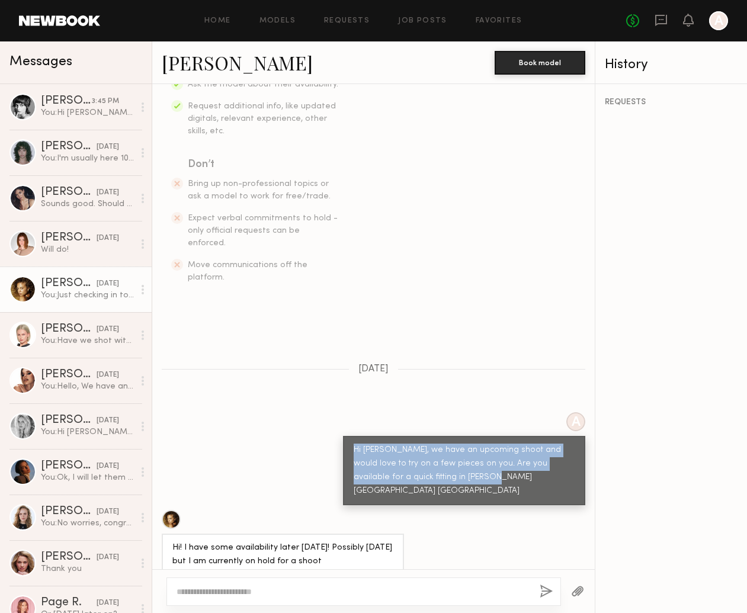
drag, startPoint x: 442, startPoint y: 453, endPoint x: 322, endPoint y: 415, distance: 125.2
click at [322, 415] on div "A Hi Chloe, we have an upcoming shoot and would love to try on a few pieces on …" at bounding box center [373, 458] width 443 height 93
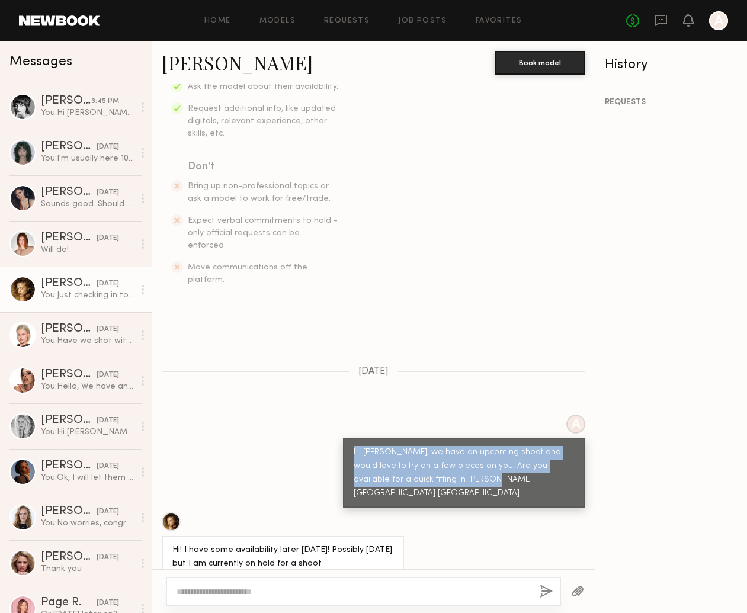
copy div "Hi Chloe, we have an upcoming shoot and would love to try on a few pieces on yo…"
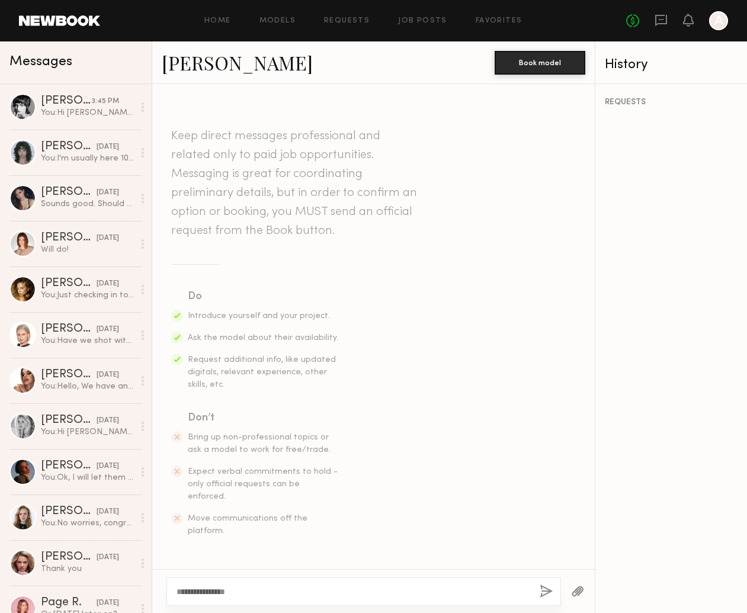
click at [274, 599] on div "**********" at bounding box center [364, 592] width 395 height 28
click at [240, 593] on textarea "**********" at bounding box center [354, 592] width 354 height 12
paste textarea "**********"
drag, startPoint x: 306, startPoint y: 580, endPoint x: 205, endPoint y: 581, distance: 100.8
click at [205, 581] on textarea "**********" at bounding box center [354, 586] width 354 height 24
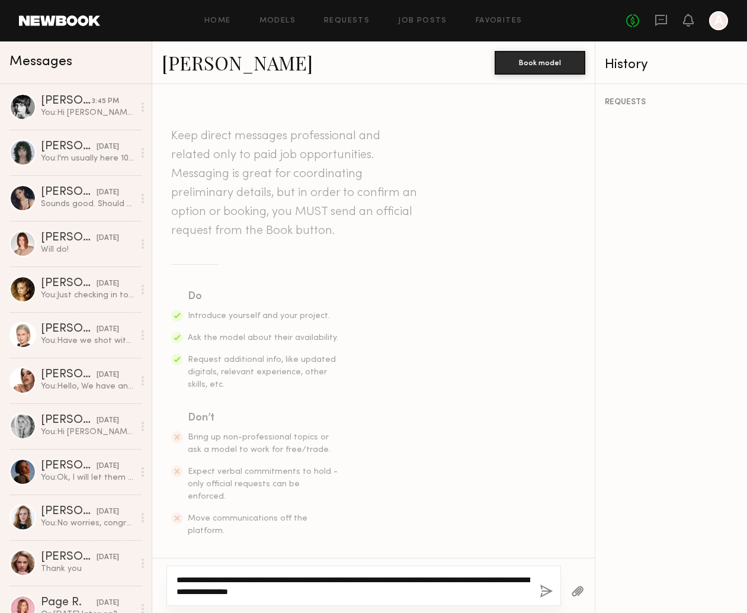
type textarea "**********"
click at [535, 592] on div "**********" at bounding box center [364, 586] width 395 height 40
click at [559, 587] on div "**********" at bounding box center [364, 586] width 395 height 40
click at [543, 594] on button "button" at bounding box center [546, 592] width 13 height 15
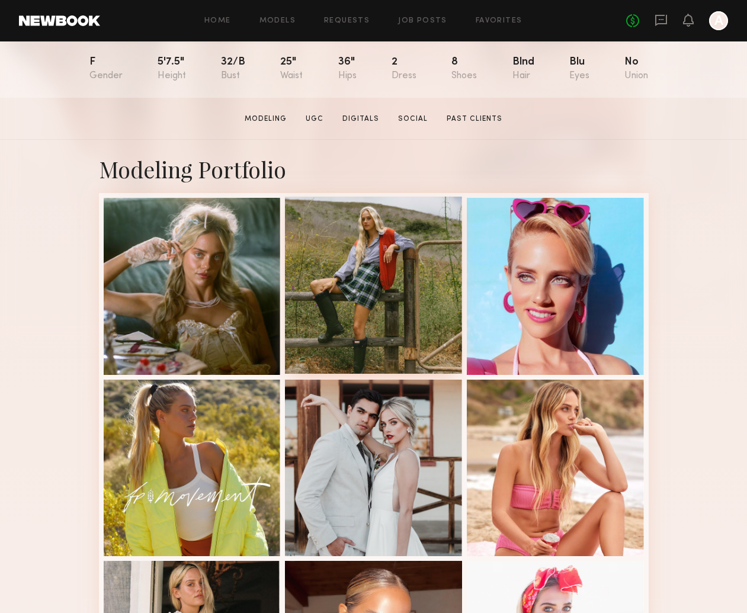
scroll to position [160, 0]
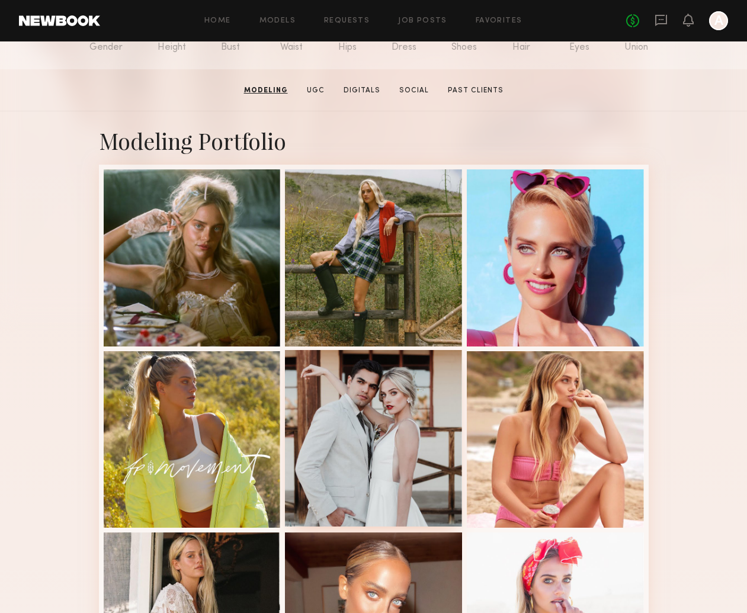
click at [422, 469] on div at bounding box center [373, 438] width 177 height 177
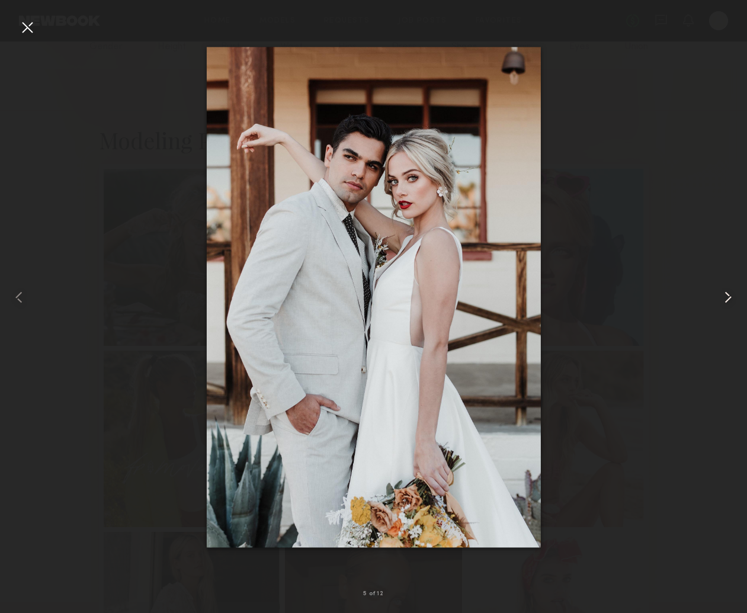
scroll to position [162, 1]
click at [724, 299] on common-icon at bounding box center [728, 297] width 19 height 19
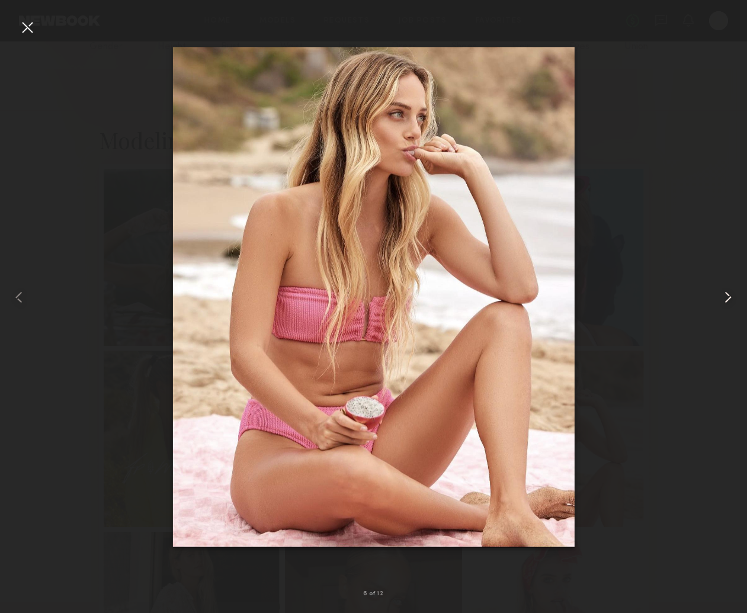
scroll to position [159, 1]
click at [724, 299] on common-icon at bounding box center [728, 297] width 19 height 19
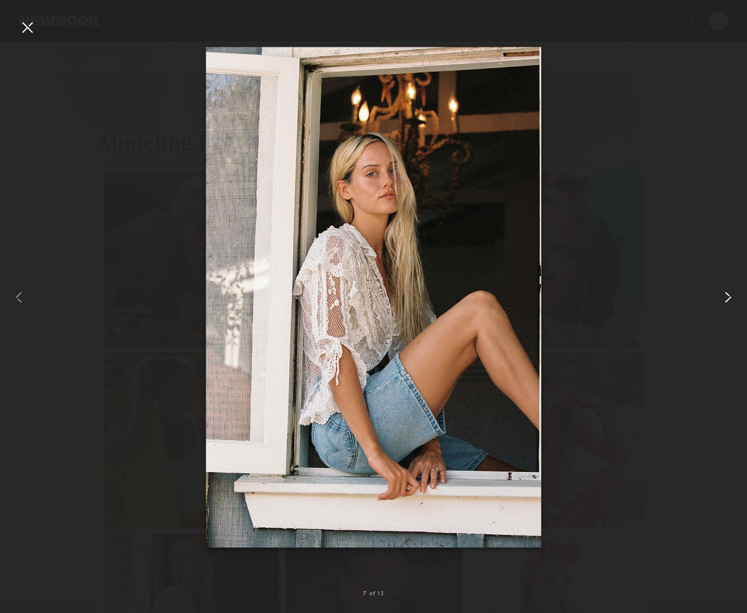
click at [724, 299] on common-icon at bounding box center [728, 297] width 19 height 19
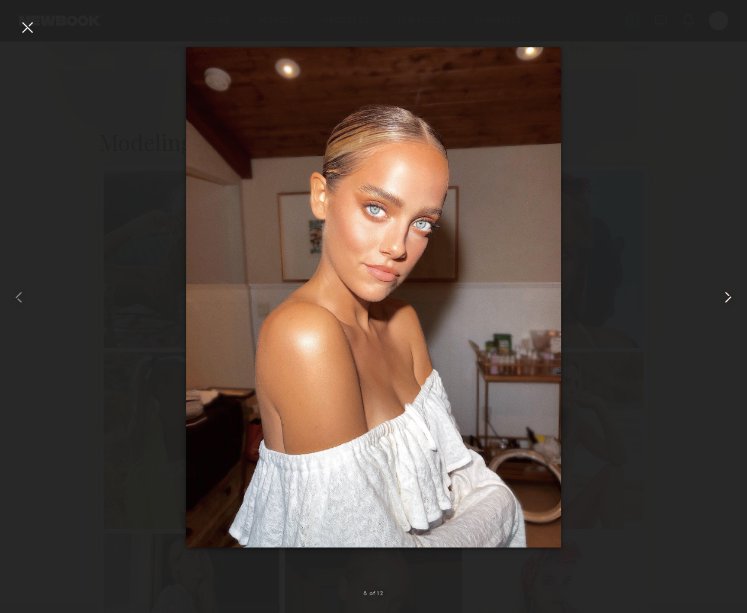
scroll to position [160, 0]
click at [723, 298] on common-icon at bounding box center [728, 297] width 19 height 19
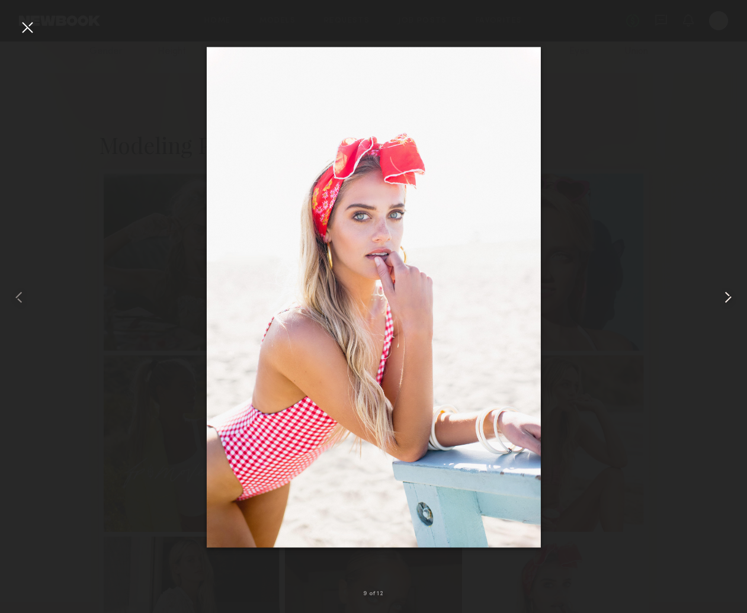
scroll to position [161, 1]
click at [723, 298] on common-icon at bounding box center [728, 297] width 19 height 19
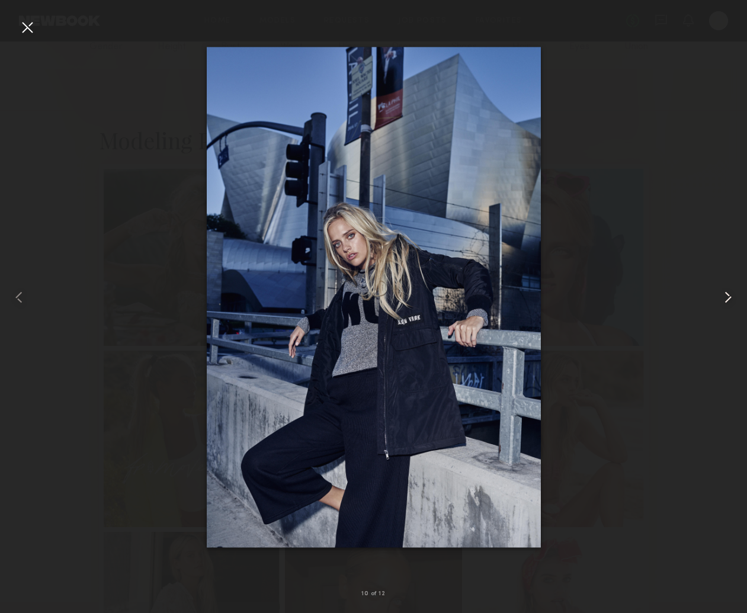
scroll to position [167, 0]
click at [723, 298] on common-icon at bounding box center [728, 297] width 19 height 19
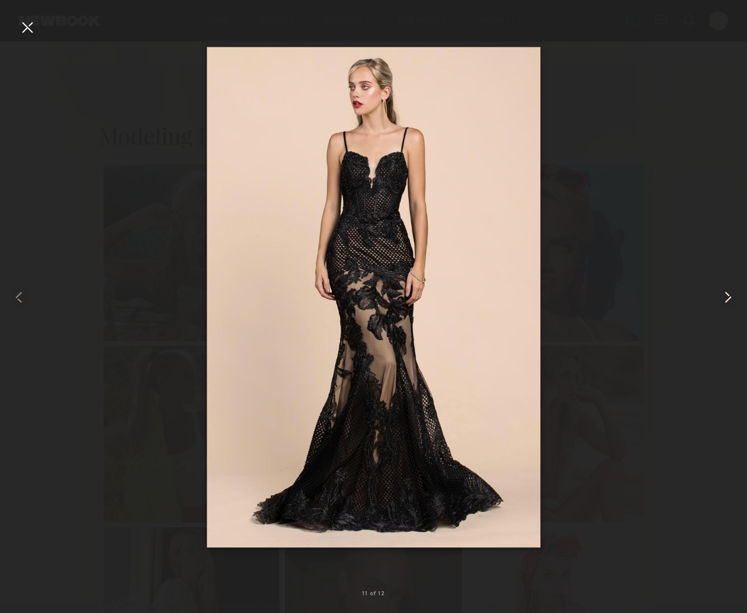
scroll to position [168, 0]
click at [723, 298] on common-icon at bounding box center [728, 297] width 19 height 19
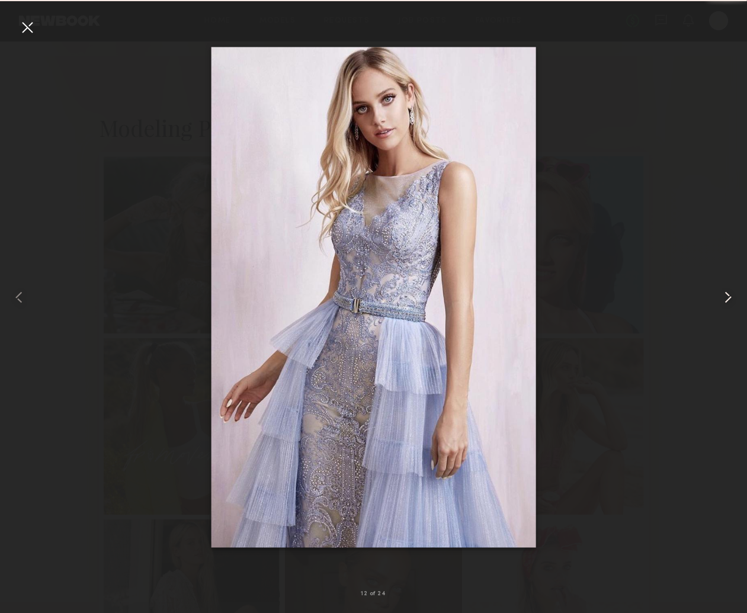
scroll to position [171, 1]
click at [723, 298] on common-icon at bounding box center [728, 297] width 19 height 19
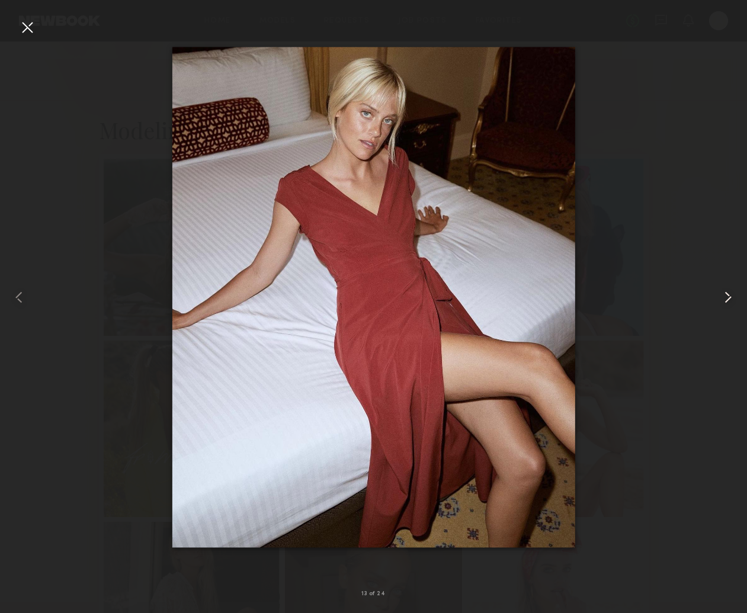
scroll to position [171, 0]
click at [723, 298] on common-icon at bounding box center [728, 297] width 19 height 19
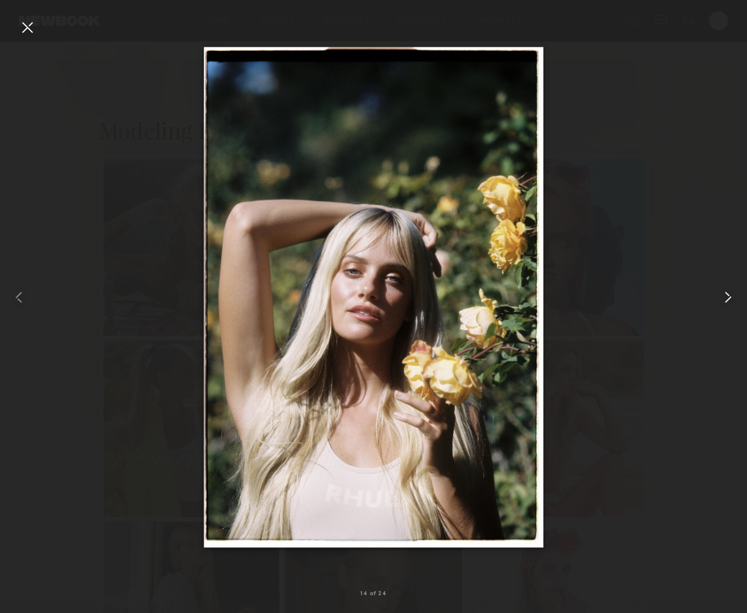
scroll to position [174, 0]
click at [723, 298] on common-icon at bounding box center [728, 297] width 19 height 19
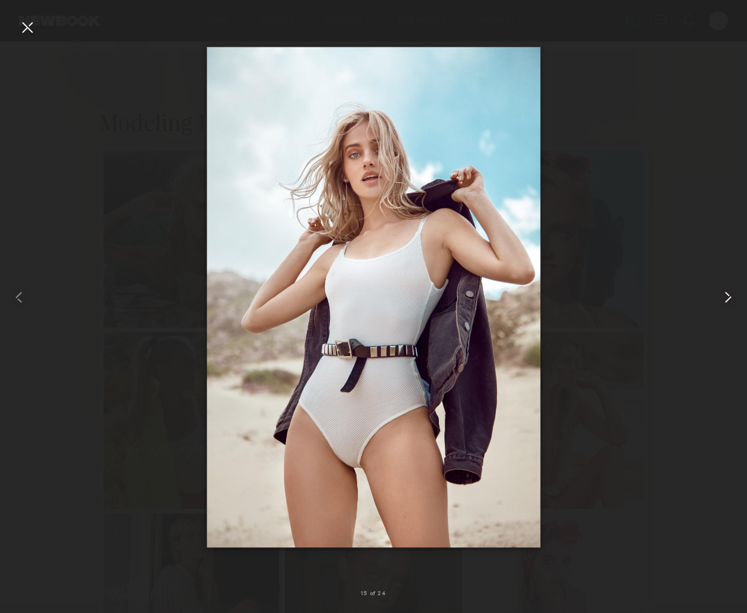
scroll to position [181, 0]
click at [723, 298] on common-icon at bounding box center [728, 297] width 19 height 19
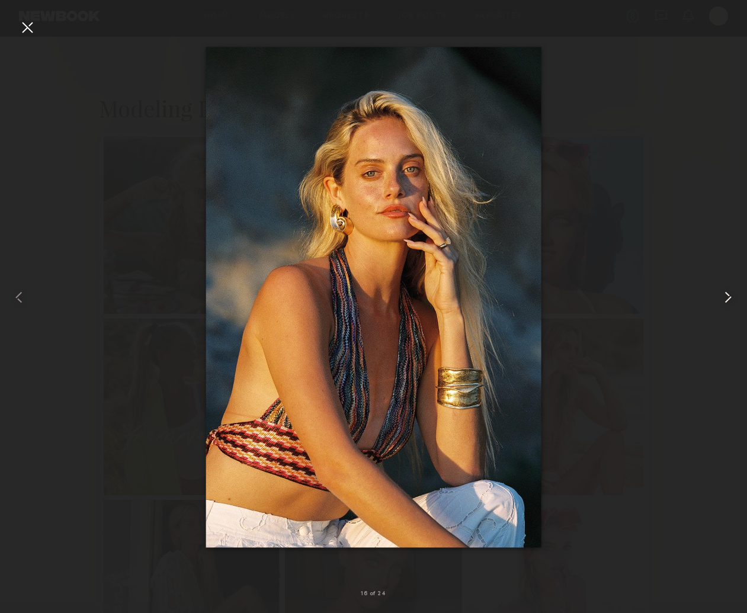
scroll to position [192, 1]
click at [723, 298] on common-icon at bounding box center [728, 297] width 19 height 19
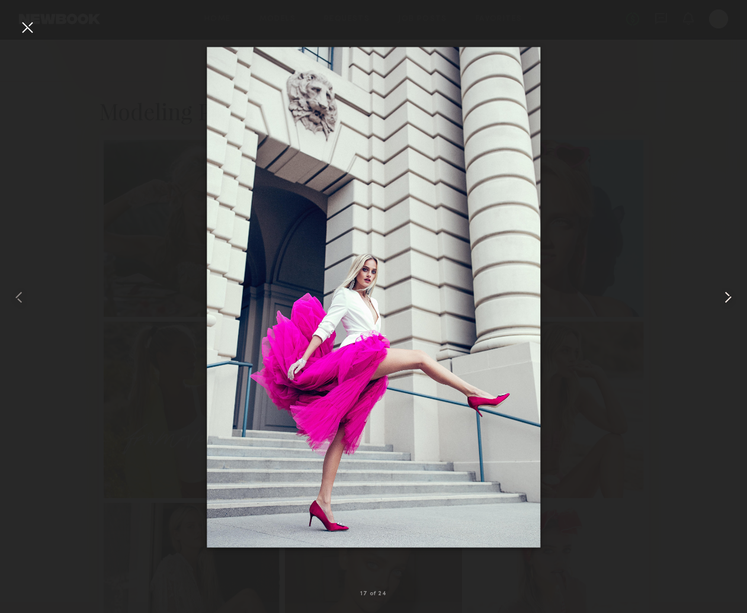
scroll to position [190, 0]
click at [723, 298] on common-icon at bounding box center [728, 297] width 19 height 19
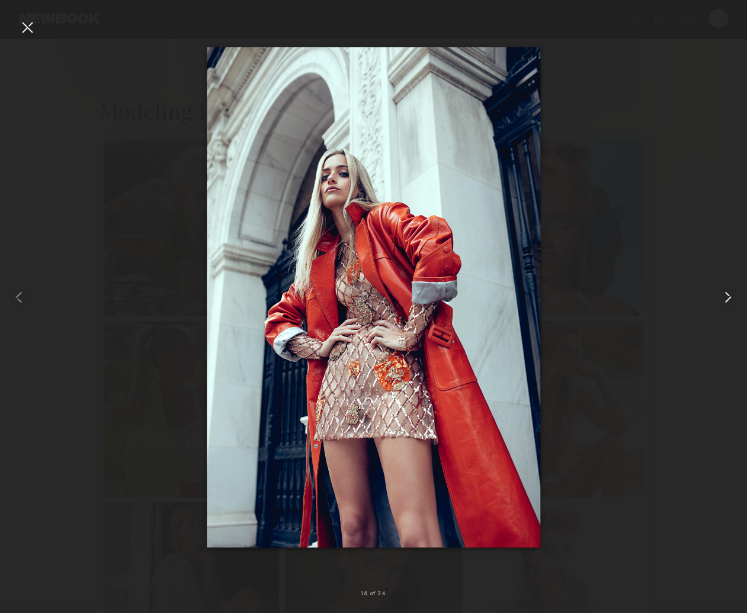
click at [723, 298] on common-icon at bounding box center [728, 297] width 19 height 19
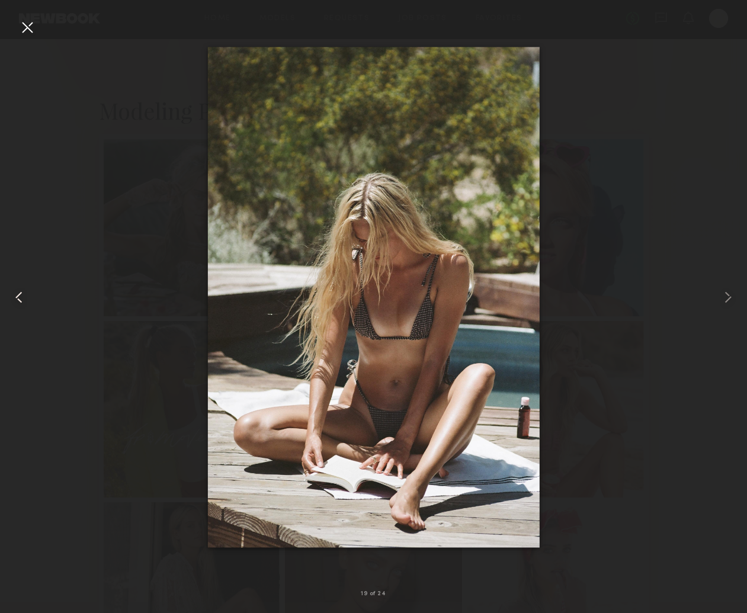
click at [21, 302] on common-icon at bounding box center [18, 297] width 19 height 19
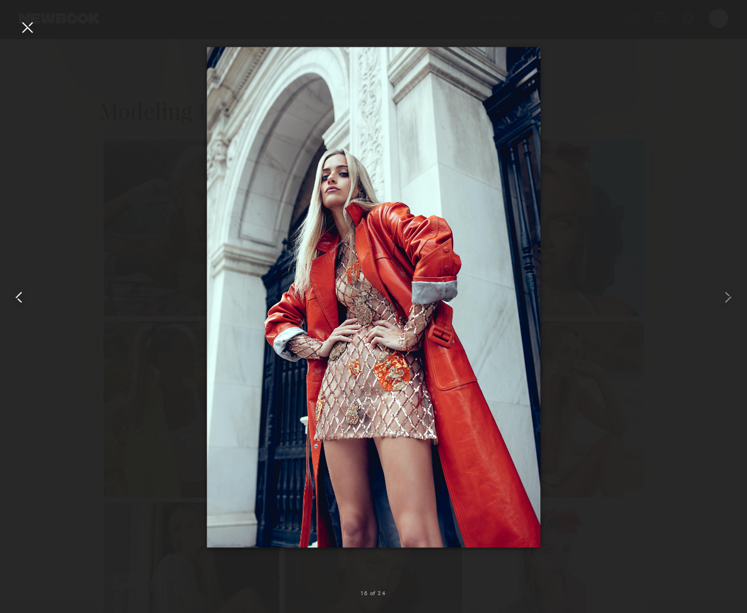
click at [17, 296] on common-icon at bounding box center [18, 297] width 19 height 19
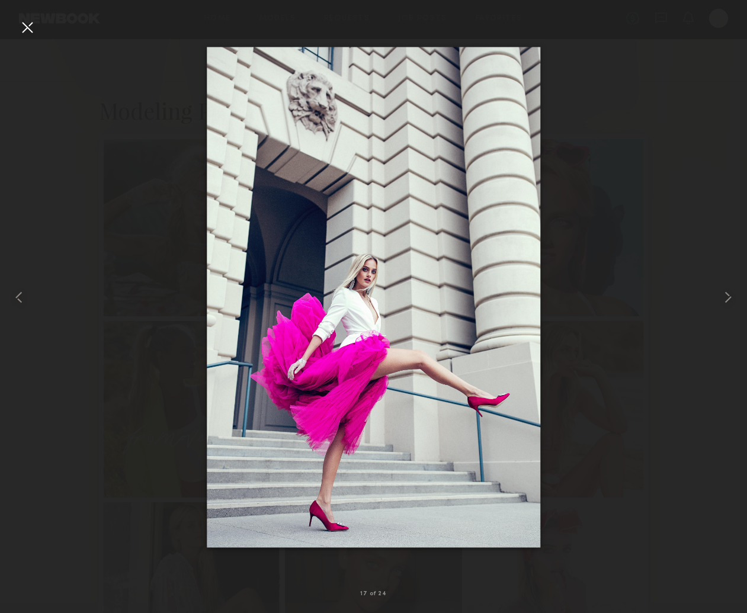
click at [24, 27] on div at bounding box center [27, 27] width 19 height 19
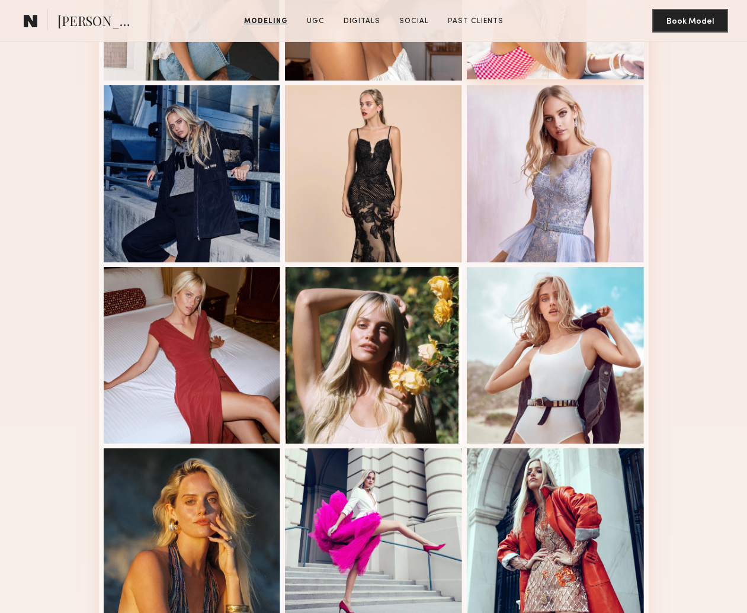
scroll to position [790, 0]
